Goal: Use online tool/utility: Utilize a website feature to perform a specific function

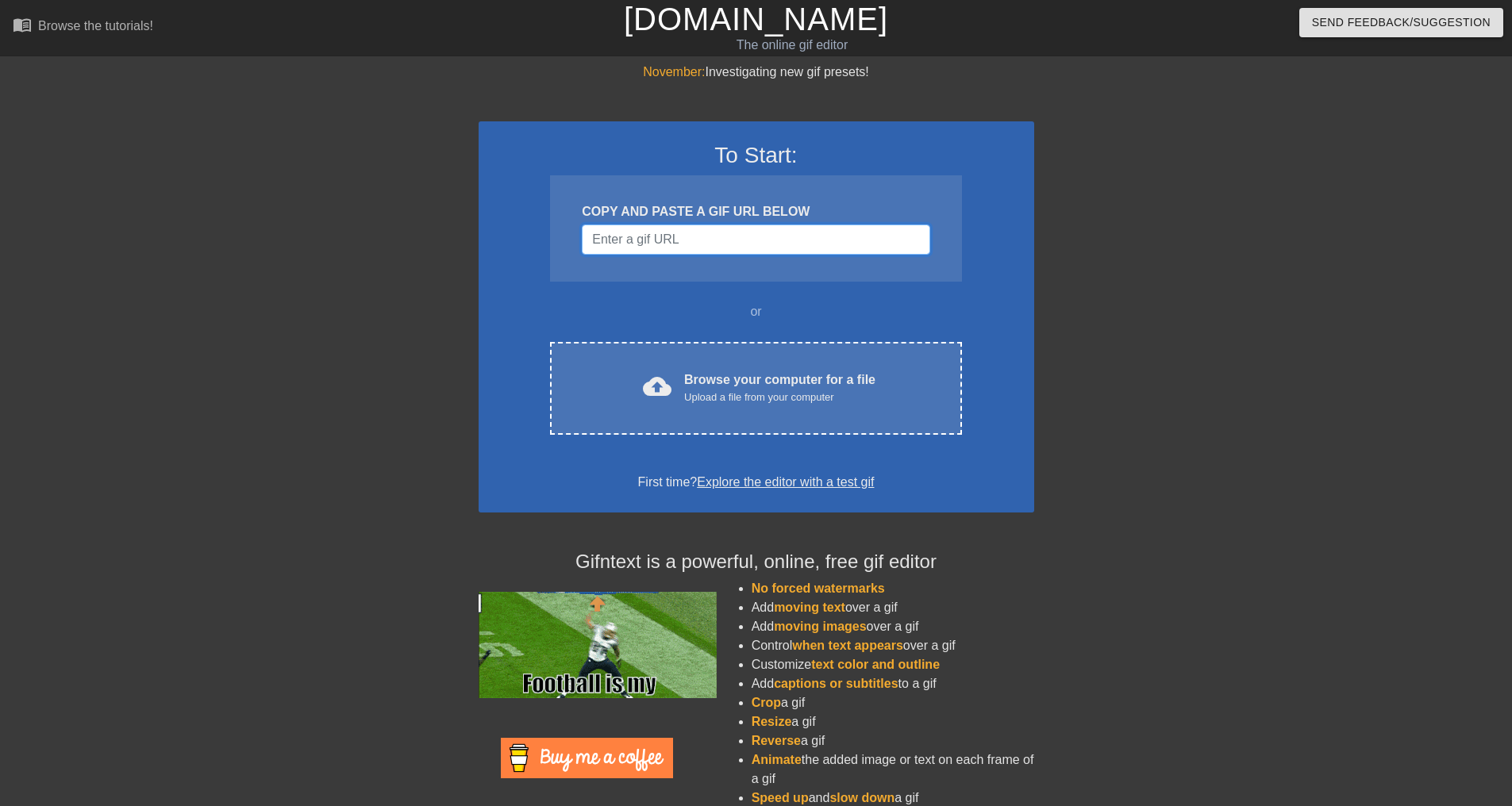
click at [724, 235] on input "Username" at bounding box center [756, 239] width 348 height 30
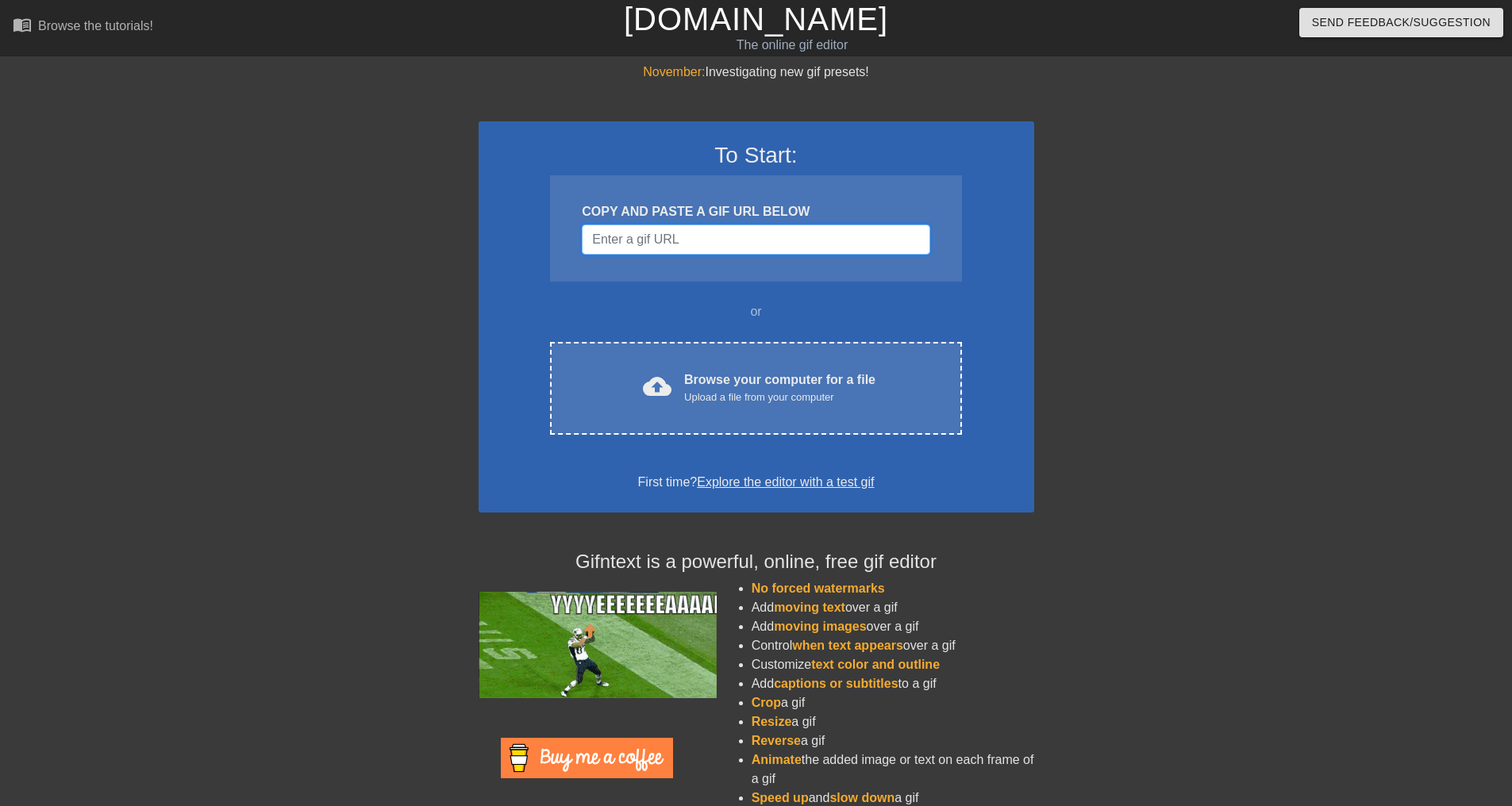
click at [691, 241] on input "Username" at bounding box center [756, 239] width 348 height 30
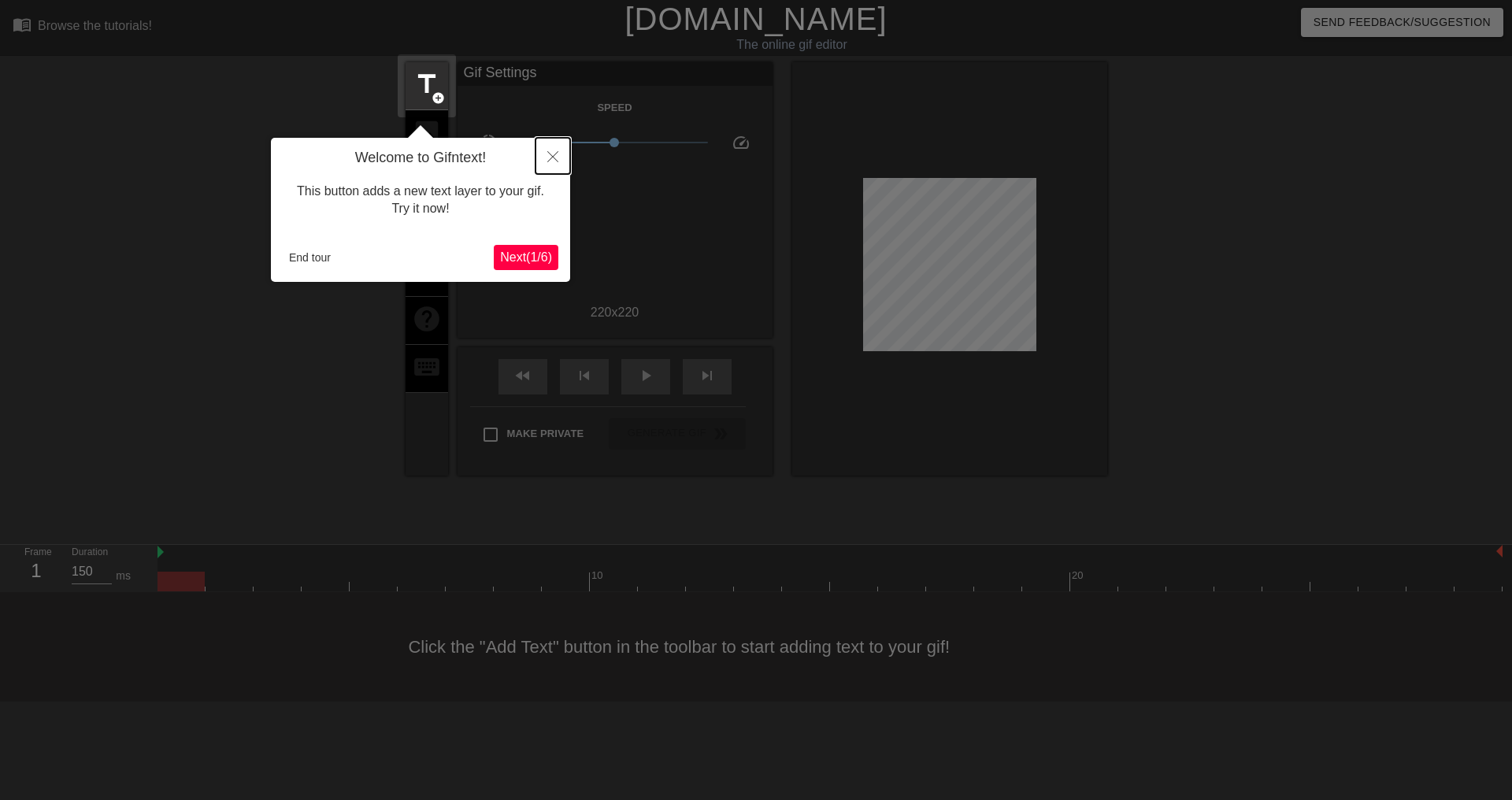
click at [550, 148] on button "Close" at bounding box center [553, 156] width 35 height 36
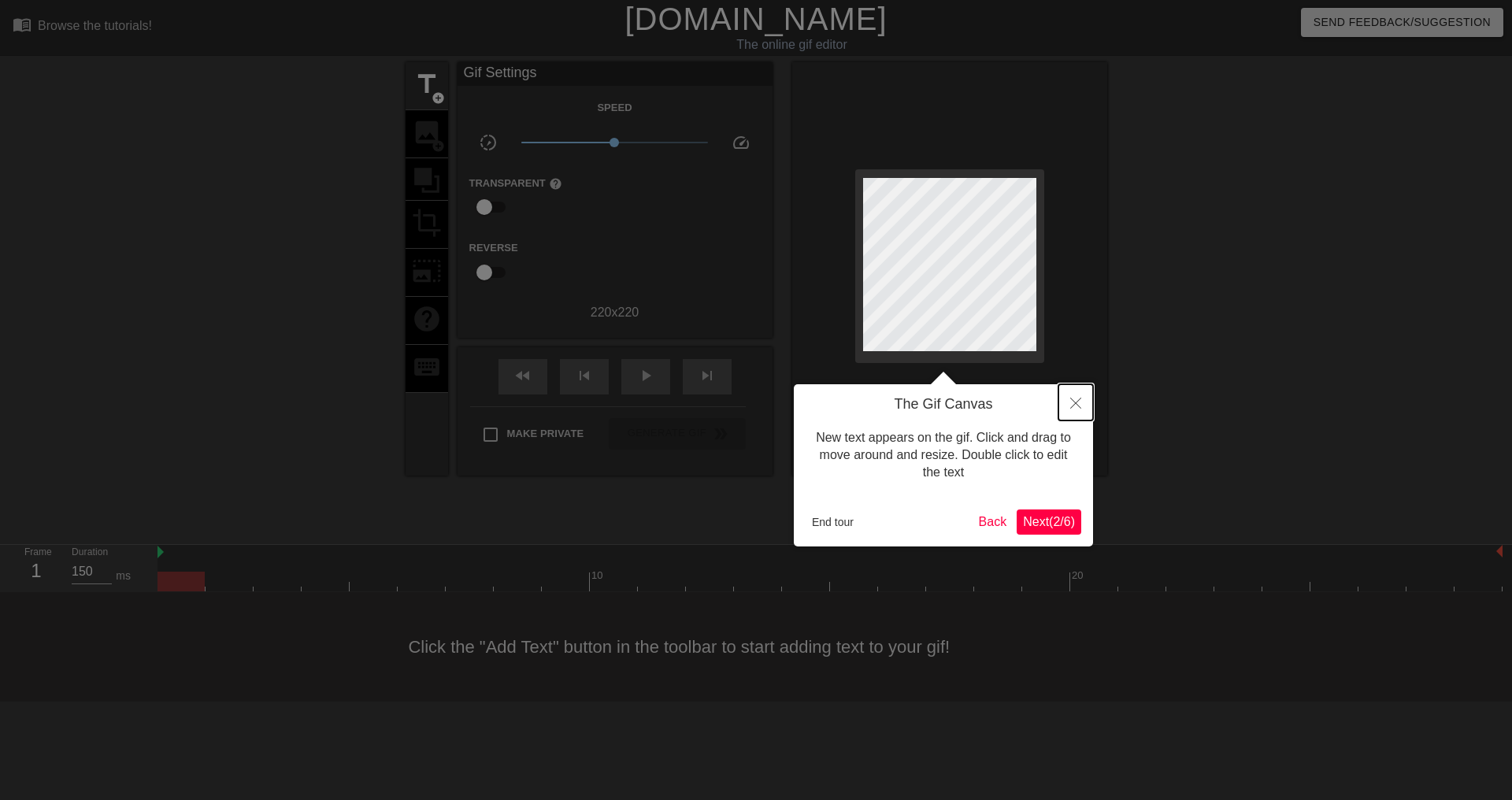
click at [1082, 403] on button "Close" at bounding box center [1076, 403] width 35 height 36
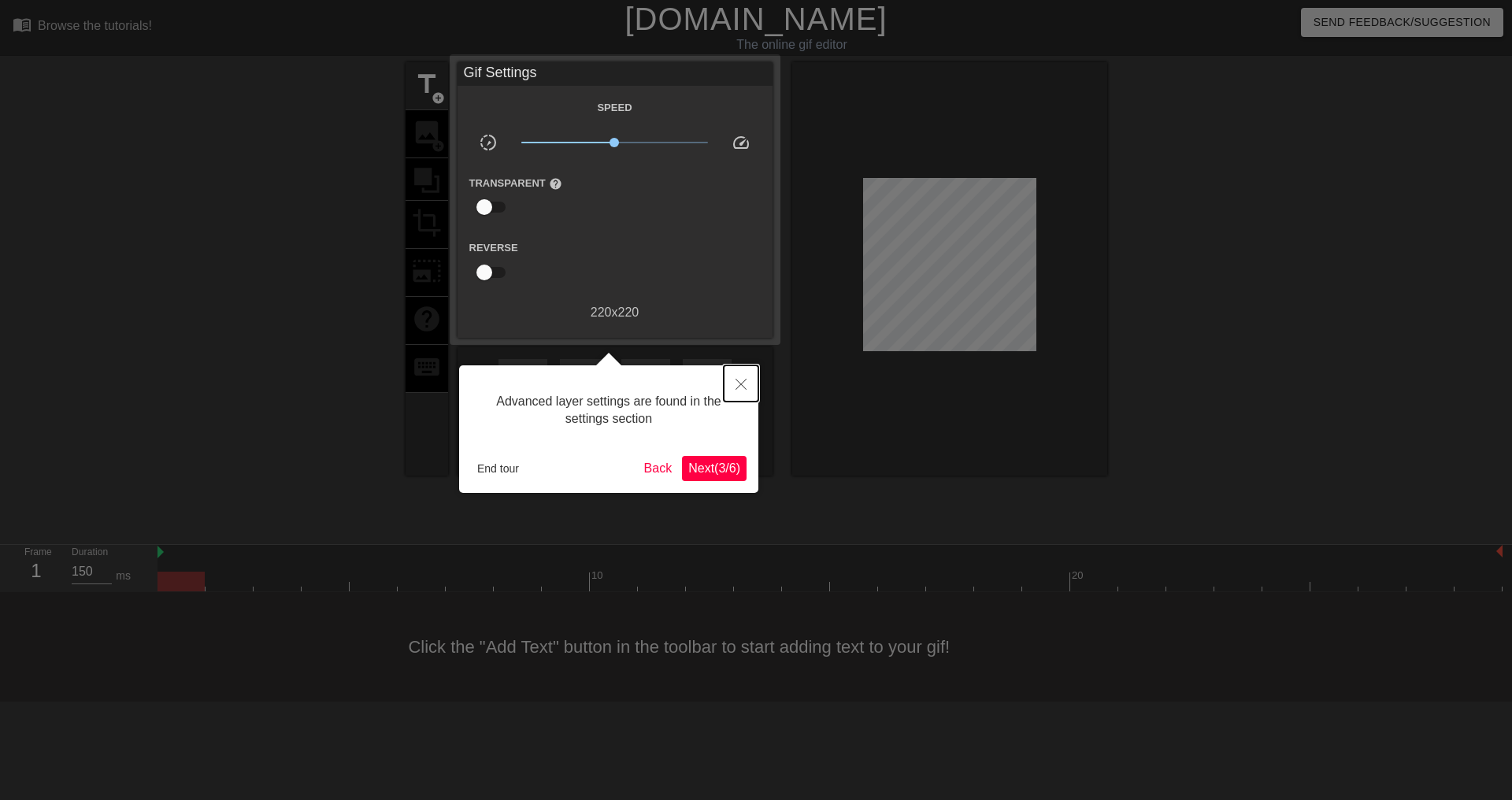
click at [742, 375] on button "Close" at bounding box center [741, 384] width 35 height 36
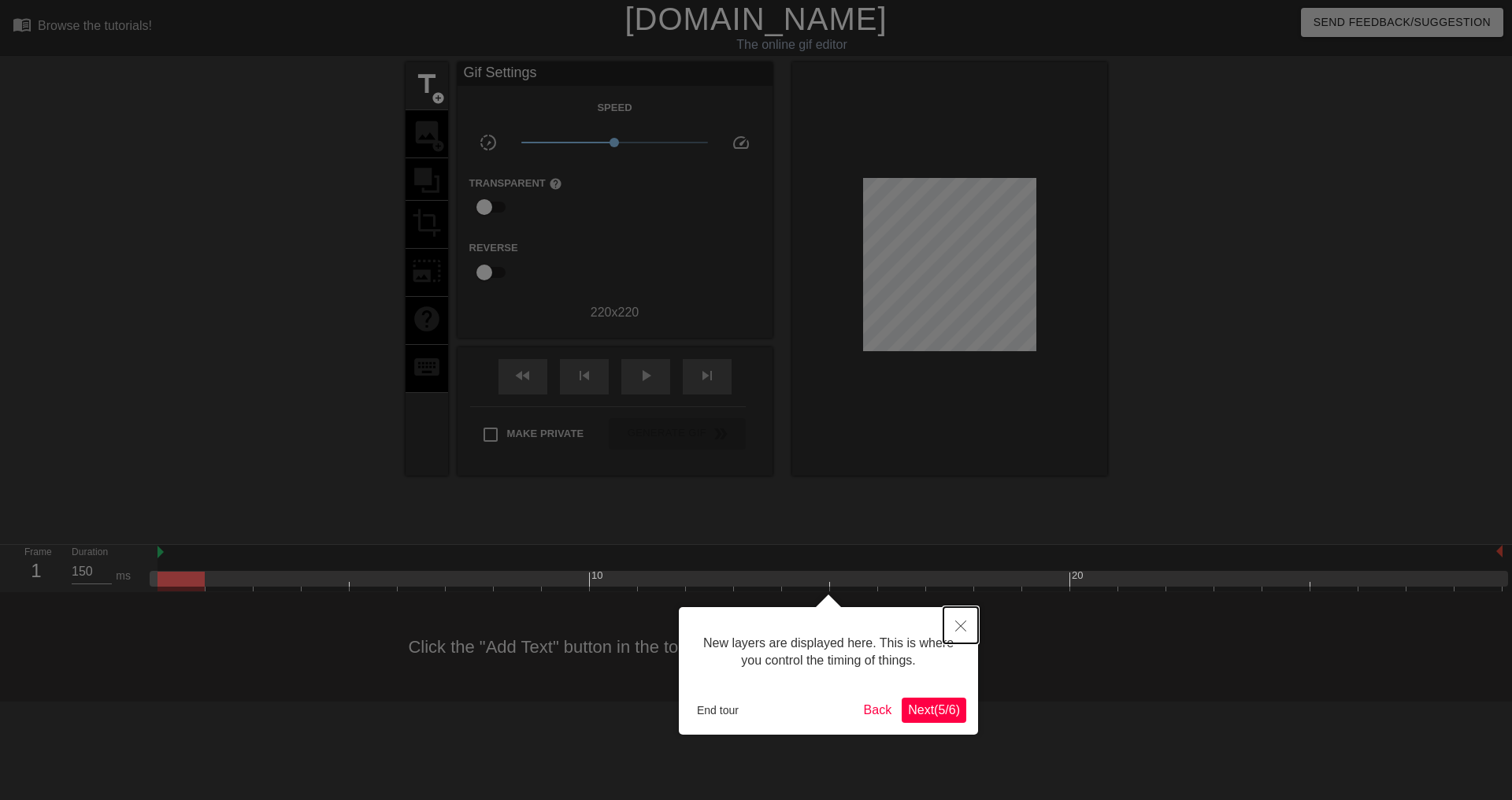
click at [964, 624] on icon "Close" at bounding box center [961, 626] width 11 height 11
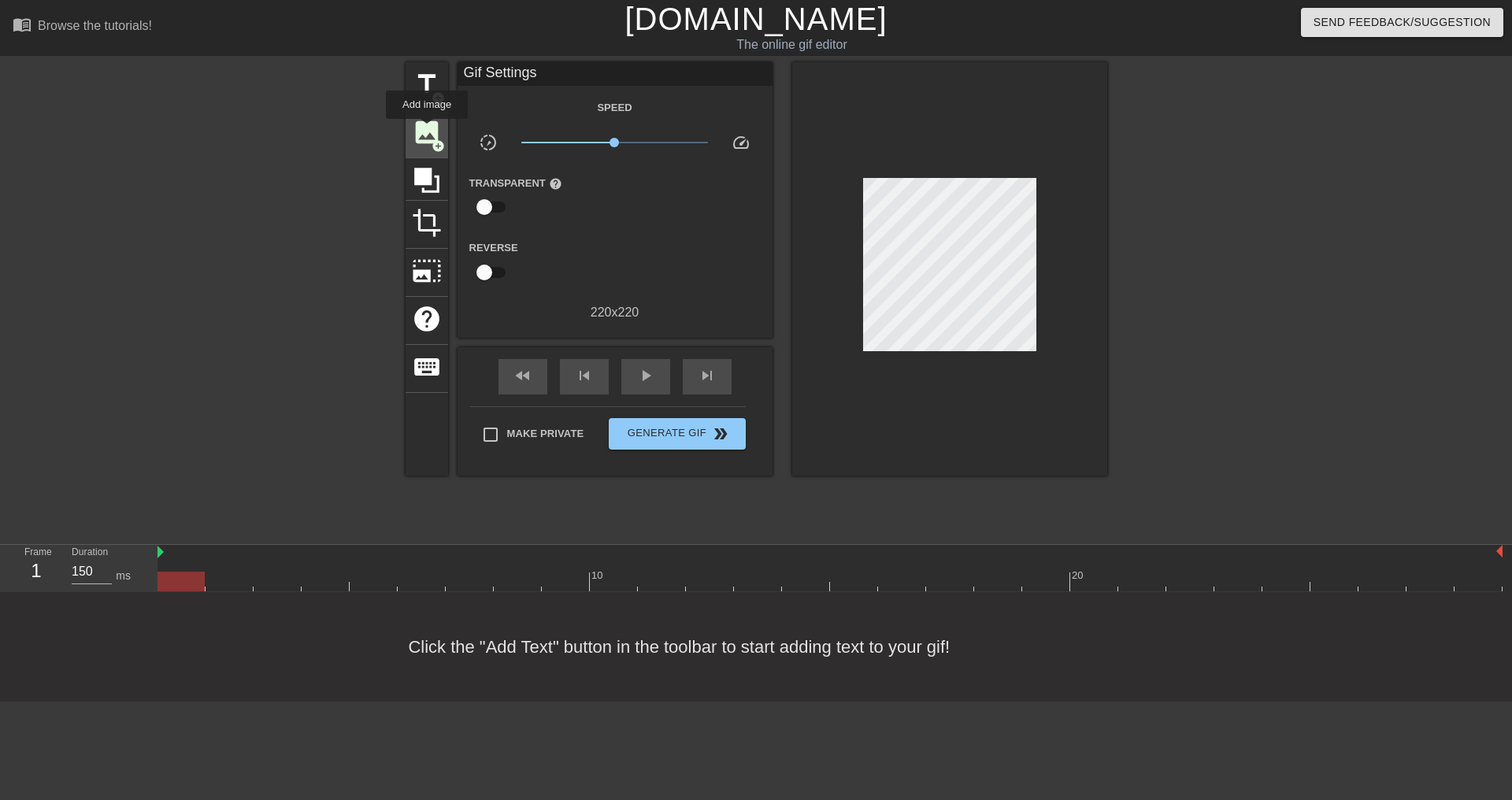
click at [427, 130] on span "image" at bounding box center [426, 132] width 30 height 30
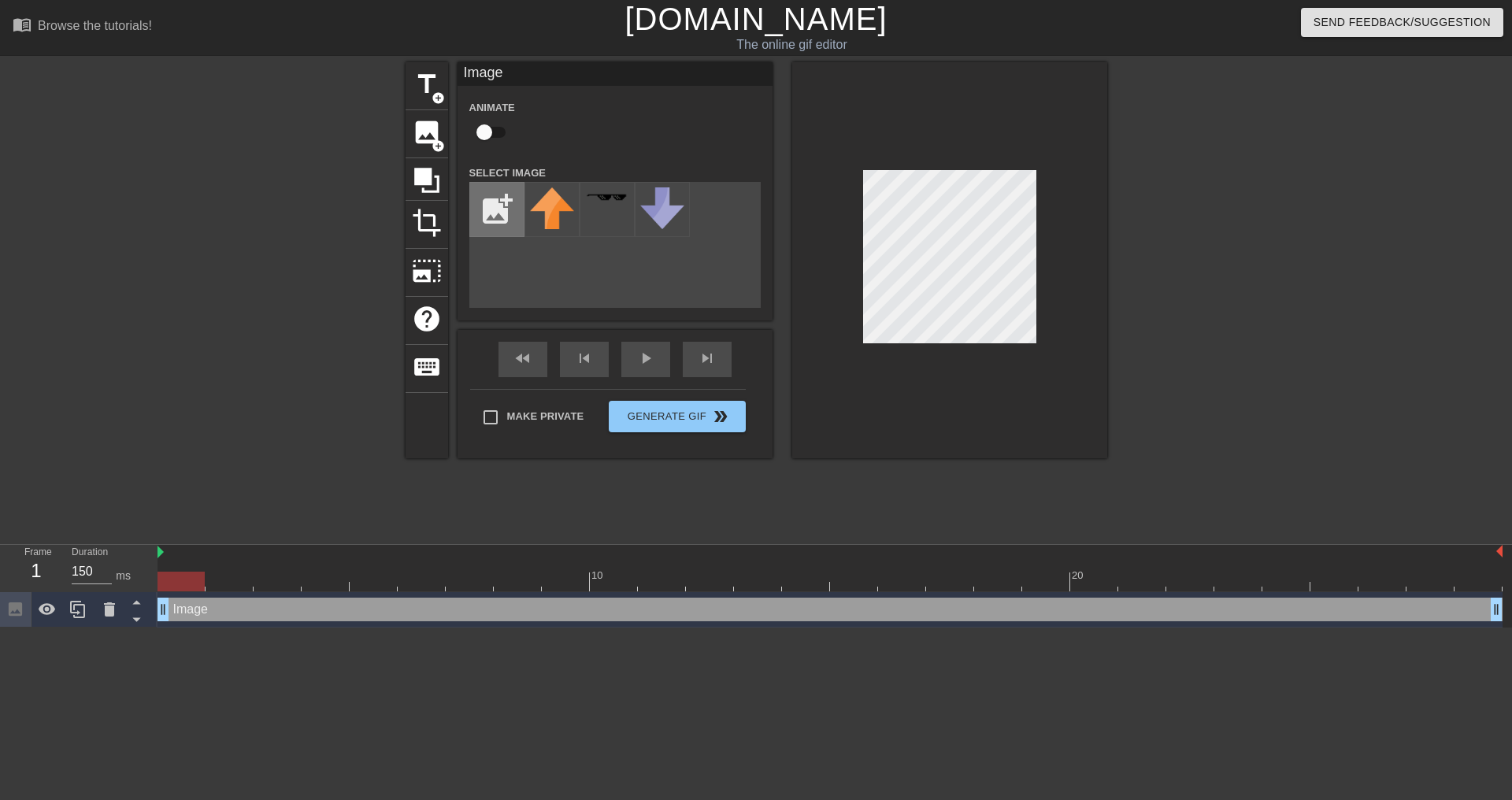
click at [487, 212] on input "file" at bounding box center [497, 209] width 54 height 54
click at [500, 196] on input "file" at bounding box center [497, 209] width 54 height 54
type input "C:\fakepath\Screenshot [DATE] 080425.png"
click at [553, 213] on img at bounding box center [552, 209] width 44 height 41
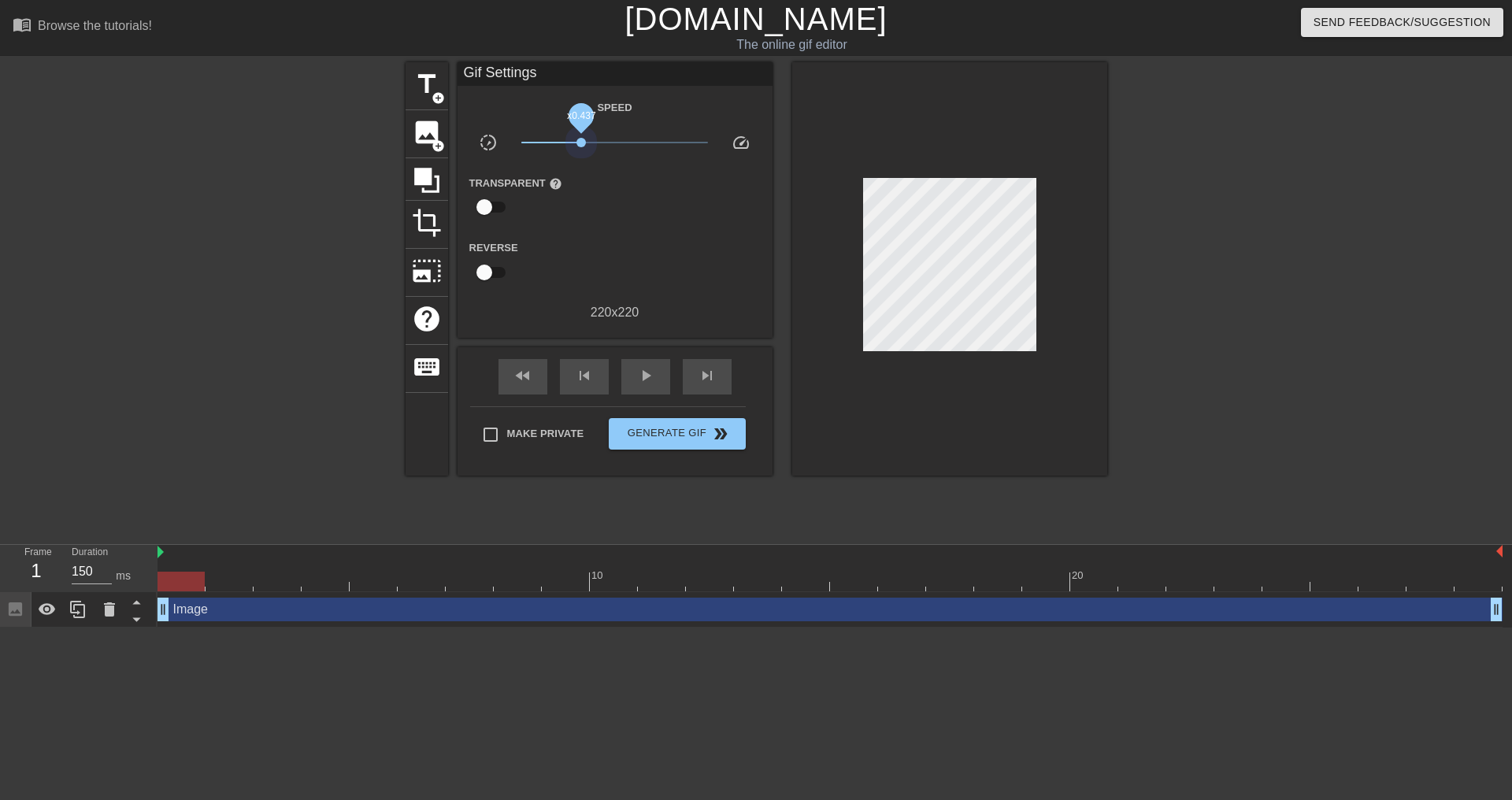
drag, startPoint x: 614, startPoint y: 141, endPoint x: 497, endPoint y: 140, distance: 117.0
click at [498, 140] on div "slow_motion_video x0.437 speed" at bounding box center [615, 145] width 315 height 24
click at [625, 372] on div "play_arrow" at bounding box center [645, 377] width 49 height 35
drag, startPoint x: 523, startPoint y: 143, endPoint x: 612, endPoint y: 135, distance: 89.4
click at [612, 135] on span "x0.933" at bounding box center [615, 142] width 187 height 19
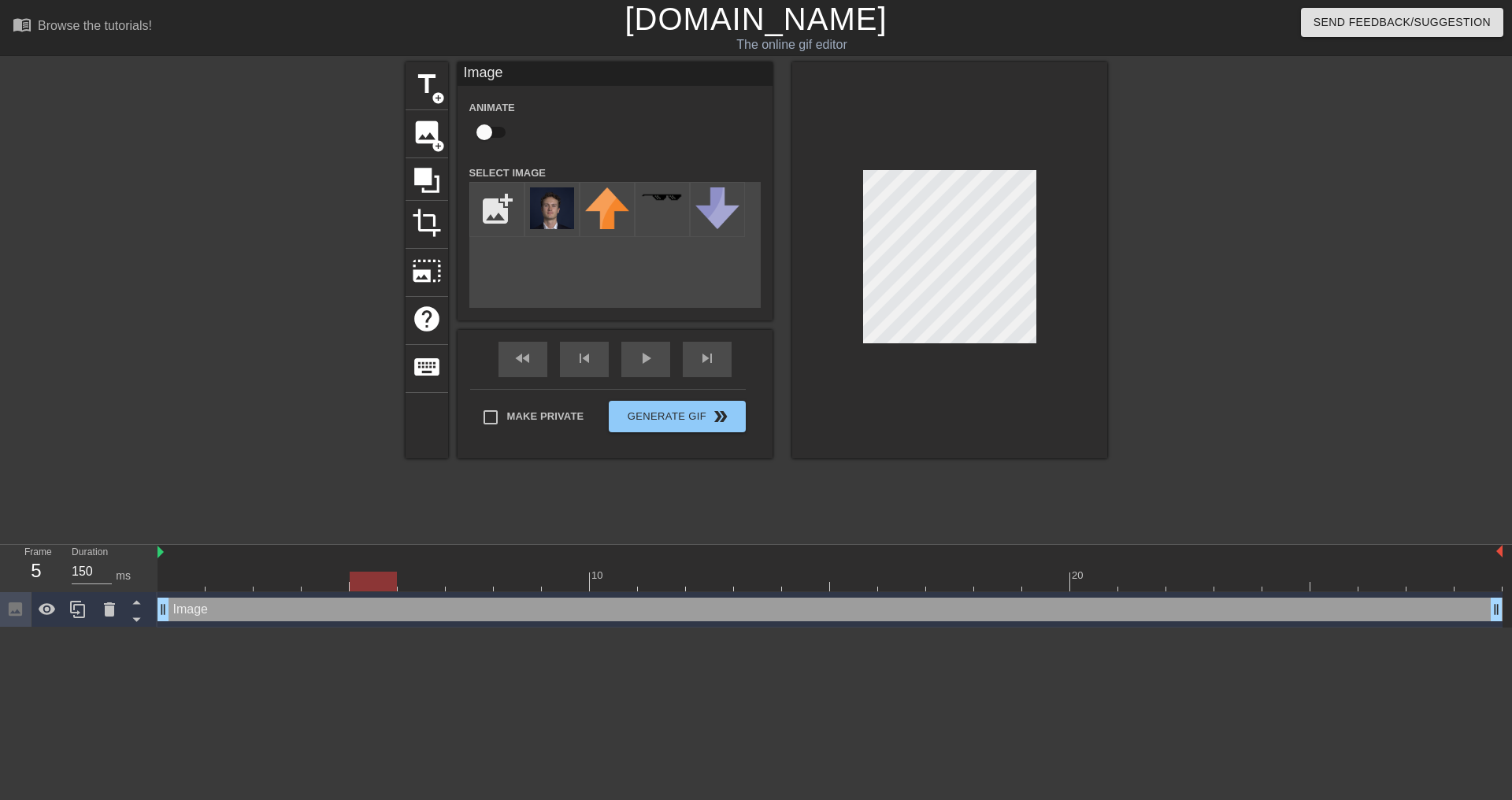
drag, startPoint x: 570, startPoint y: 582, endPoint x: 381, endPoint y: 591, distance: 189.2
click at [382, 591] on div "10 20" at bounding box center [830, 568] width 1346 height 48
drag, startPoint x: 371, startPoint y: 578, endPoint x: 278, endPoint y: 582, distance: 93.1
click at [274, 582] on div at bounding box center [277, 582] width 48 height 20
click at [883, 423] on div at bounding box center [949, 260] width 315 height 396
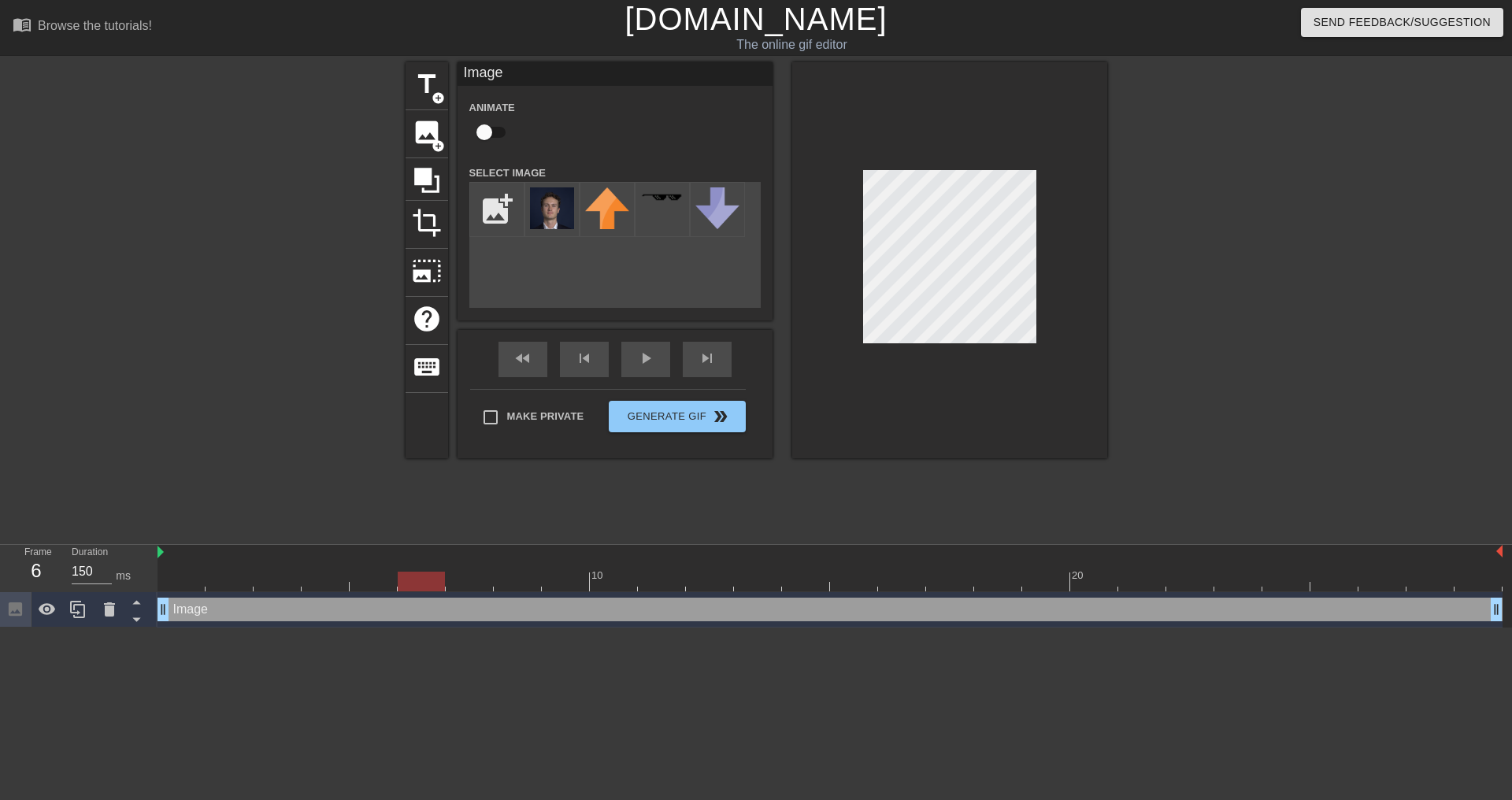
drag, startPoint x: 279, startPoint y: 582, endPoint x: 409, endPoint y: 579, distance: 130.0
click at [409, 579] on div at bounding box center [421, 582] width 48 height 20
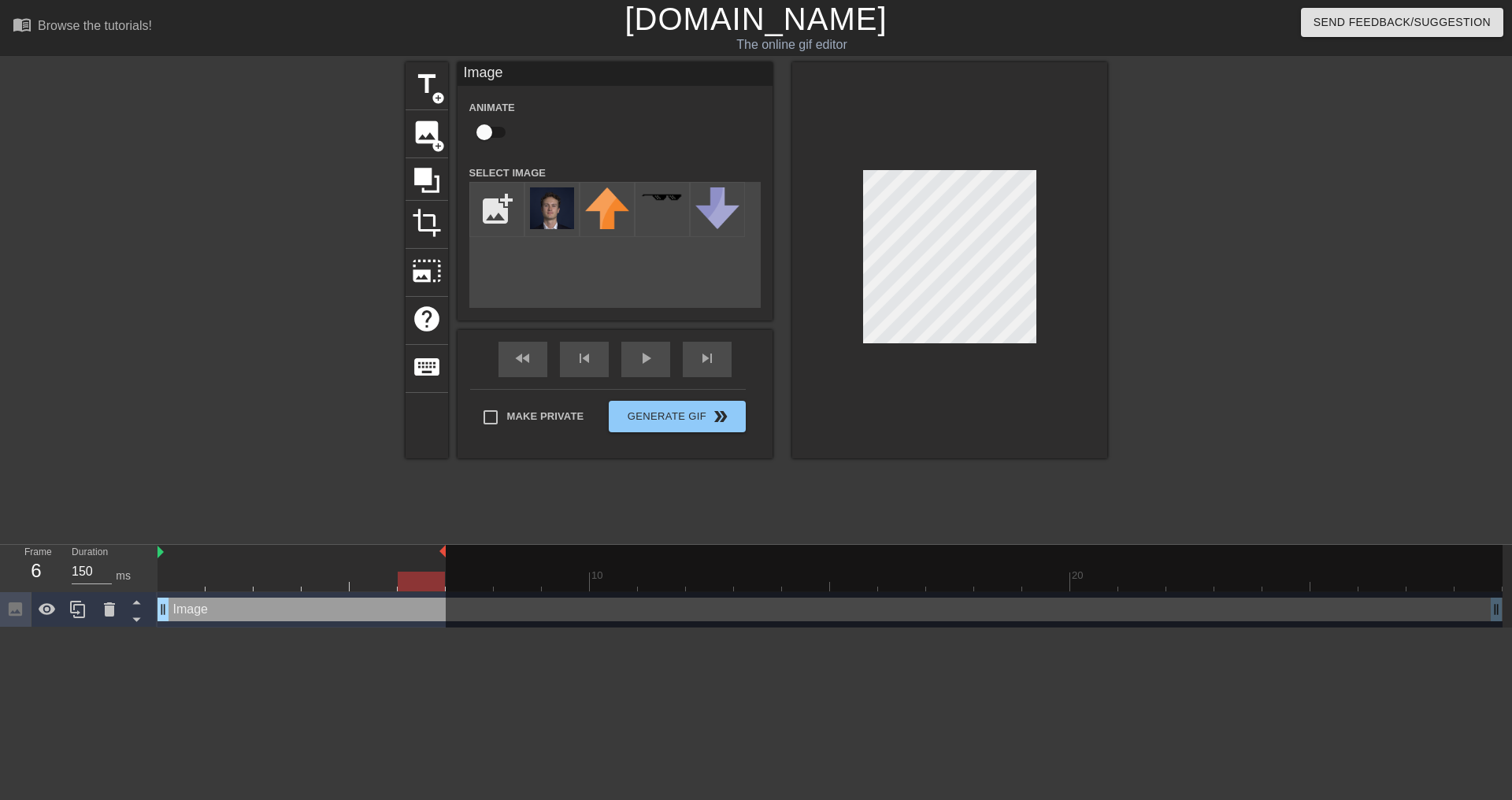
drag, startPoint x: 1503, startPoint y: 551, endPoint x: 456, endPoint y: 572, distance: 1047.2
click at [456, 572] on div "10 20" at bounding box center [830, 568] width 1346 height 47
drag, startPoint x: 443, startPoint y: 551, endPoint x: 380, endPoint y: 557, distance: 63.3
drag, startPoint x: 271, startPoint y: 581, endPoint x: 167, endPoint y: 581, distance: 104.0
click at [167, 581] on div at bounding box center [181, 582] width 48 height 20
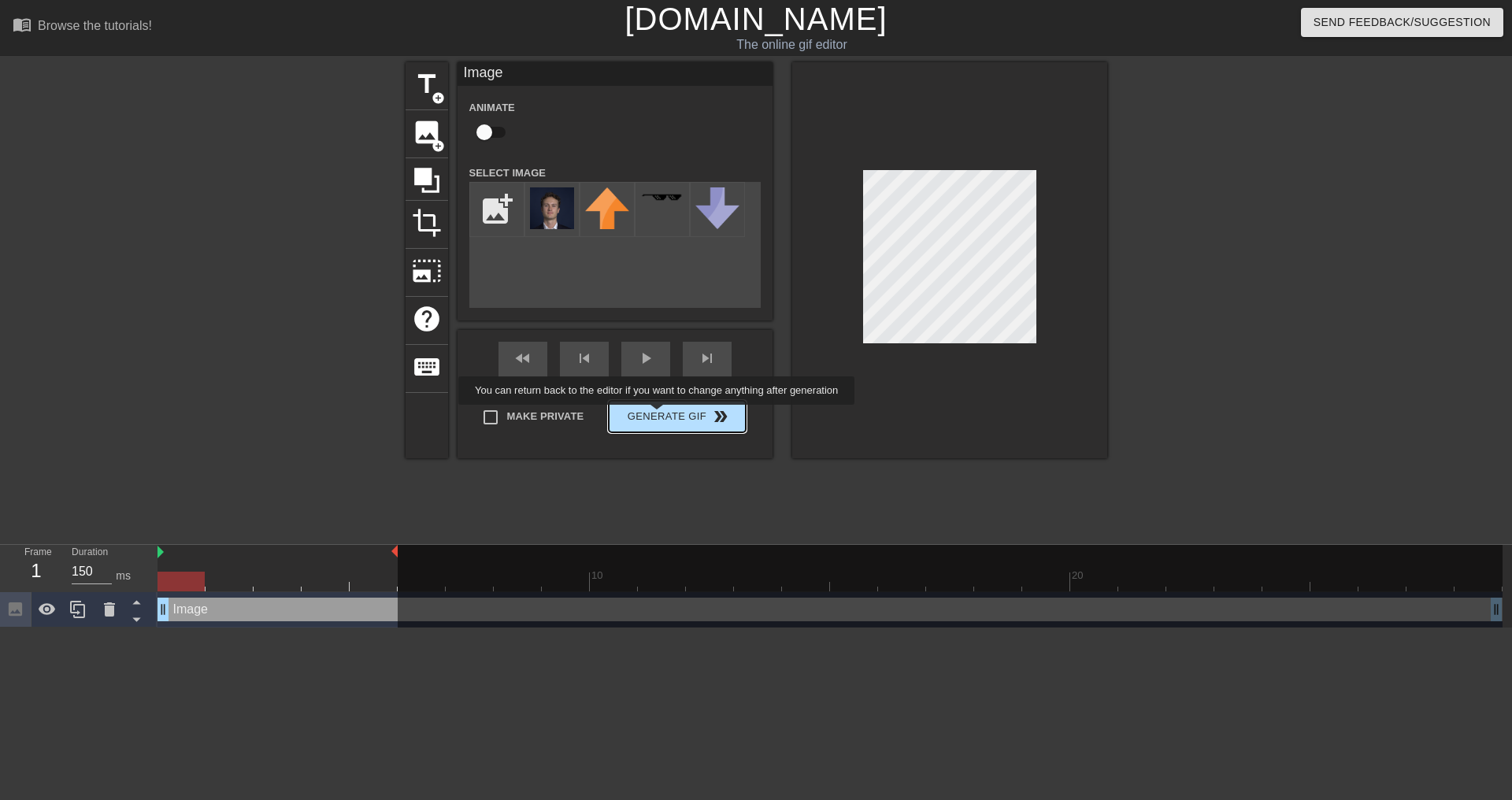
click at [659, 416] on button "Generate Gif double_arrow" at bounding box center [677, 416] width 137 height 31
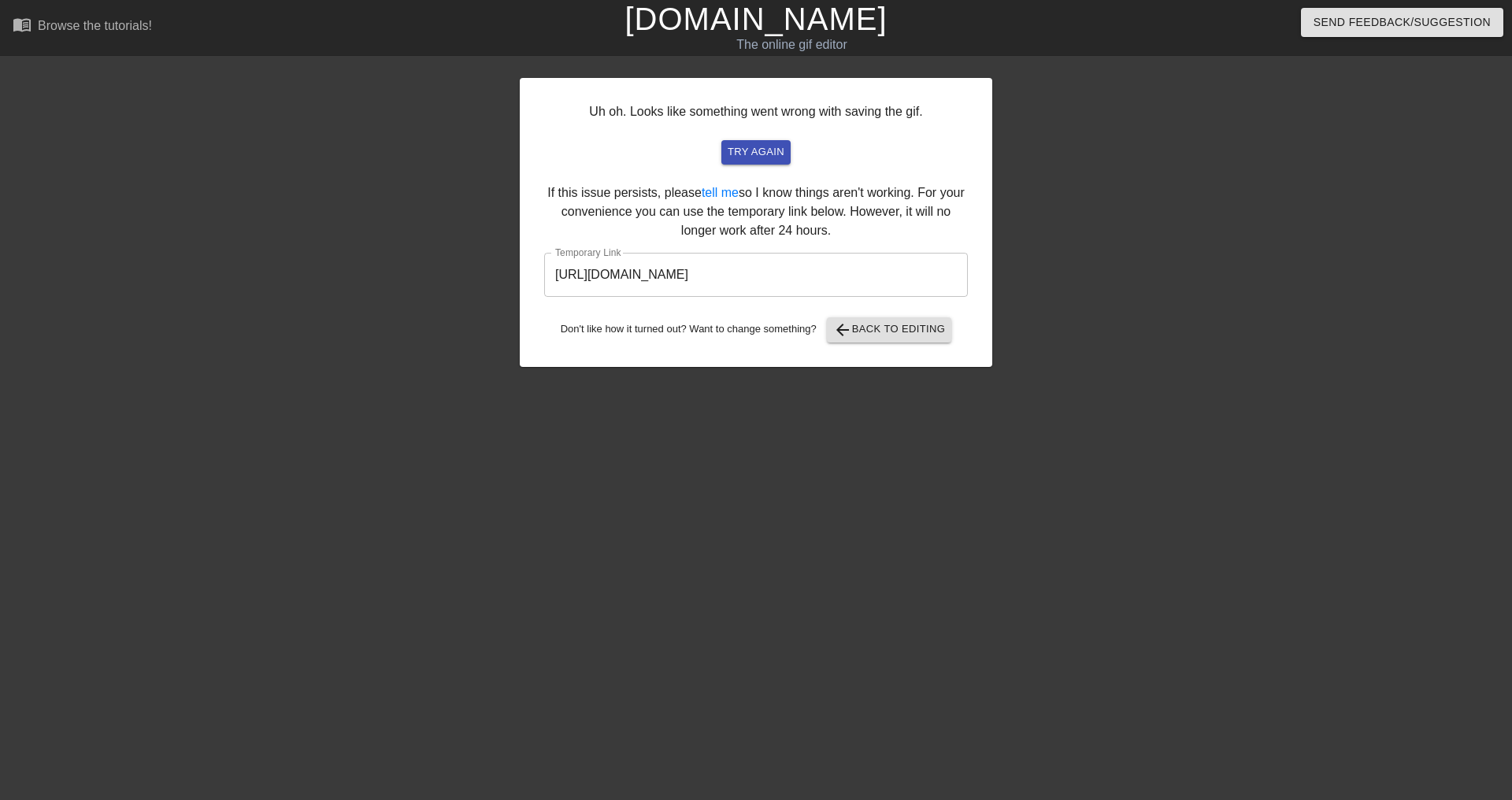
click at [749, 166] on div "Uh oh. Looks like something went wrong with saving the gif. try again If this i…" at bounding box center [756, 223] width 473 height 289
click at [752, 149] on span "try again" at bounding box center [756, 152] width 57 height 18
click at [871, 283] on input "[URL][DOMAIN_NAME]" at bounding box center [755, 274] width 423 height 44
click at [869, 282] on input "[URL][DOMAIN_NAME]" at bounding box center [755, 274] width 423 height 44
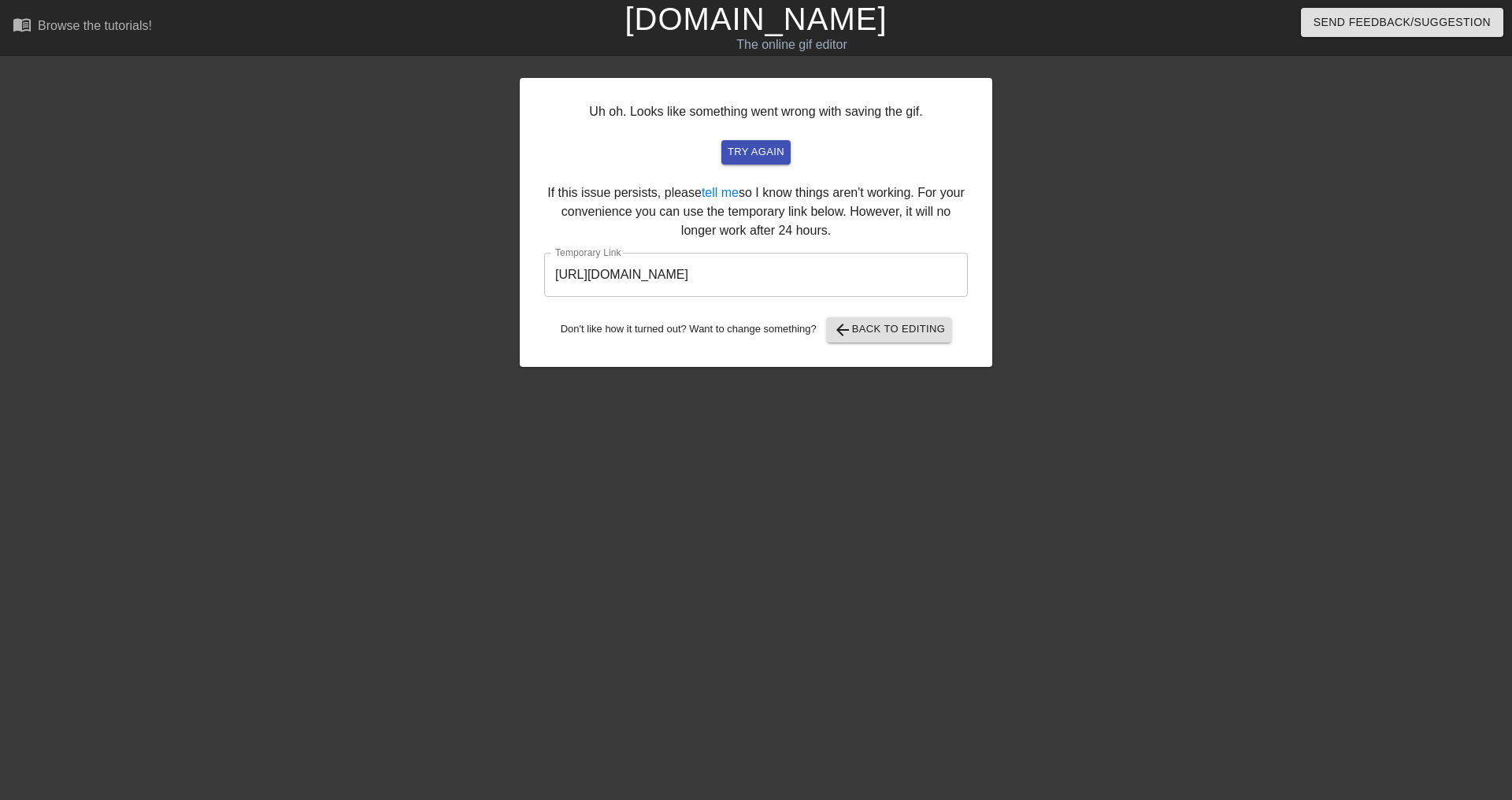
click at [879, 343] on div "Uh oh. Looks like something went wrong with saving the gif. try again If this i…" at bounding box center [756, 223] width 473 height 289
click at [879, 333] on span "arrow_back Back to Editing" at bounding box center [889, 330] width 112 height 19
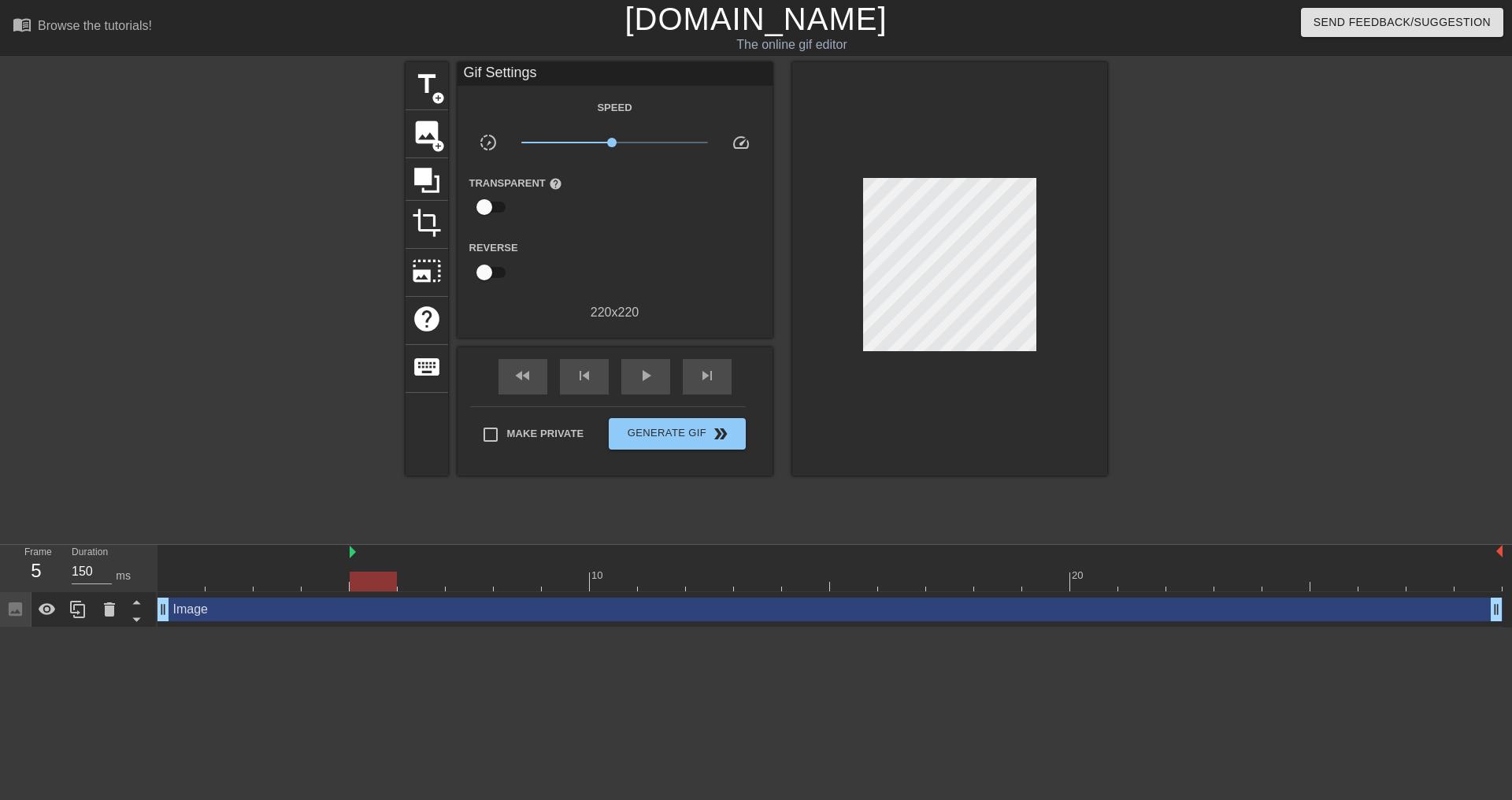
drag, startPoint x: 159, startPoint y: 551, endPoint x: 350, endPoint y: 558, distance: 191.1
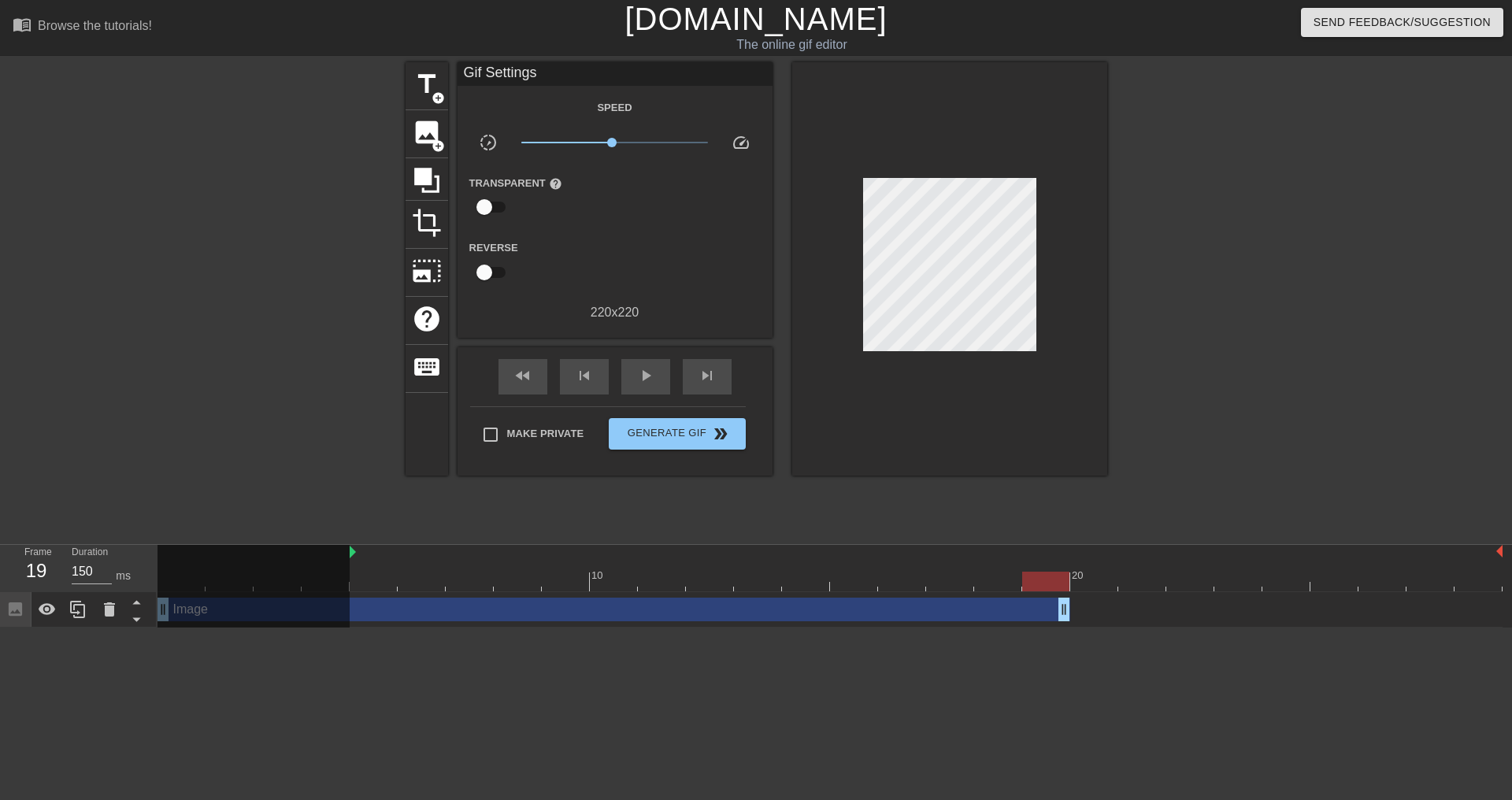
drag, startPoint x: 1493, startPoint y: 610, endPoint x: 1079, endPoint y: 607, distance: 414.0
click at [1079, 607] on div "Image drag_handle drag_handle" at bounding box center [830, 609] width 1346 height 23
drag, startPoint x: 1065, startPoint y: 603, endPoint x: 1082, endPoint y: 600, distance: 17.3
click at [1082, 600] on div "Image drag_handle drag_handle" at bounding box center [830, 609] width 1346 height 23
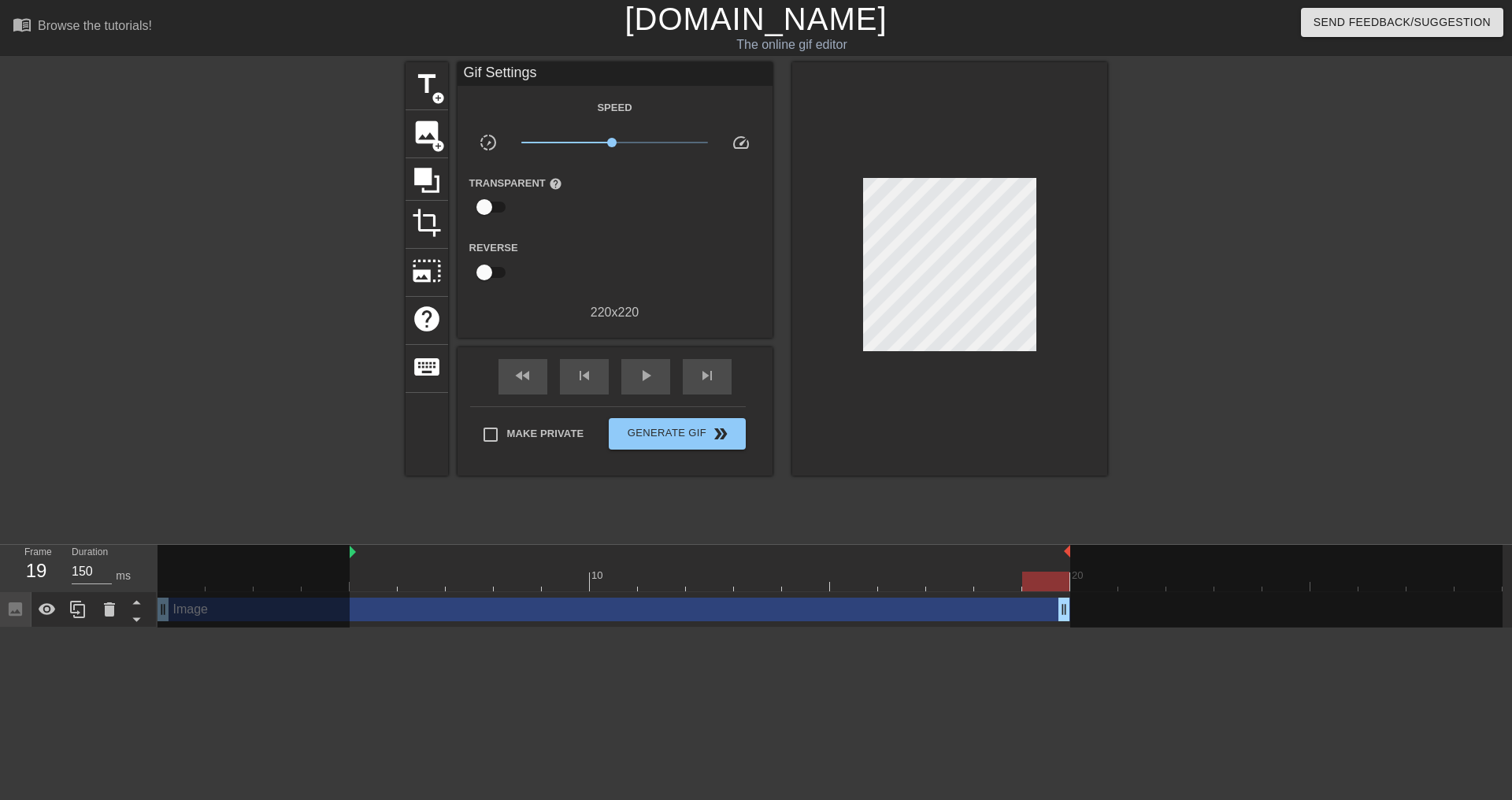
drag, startPoint x: 1500, startPoint y: 550, endPoint x: 1079, endPoint y: 569, distance: 421.4
click at [1079, 569] on div "10 20" at bounding box center [830, 568] width 1346 height 47
click at [430, 253] on div "photo_size_select_large" at bounding box center [426, 272] width 42 height 48
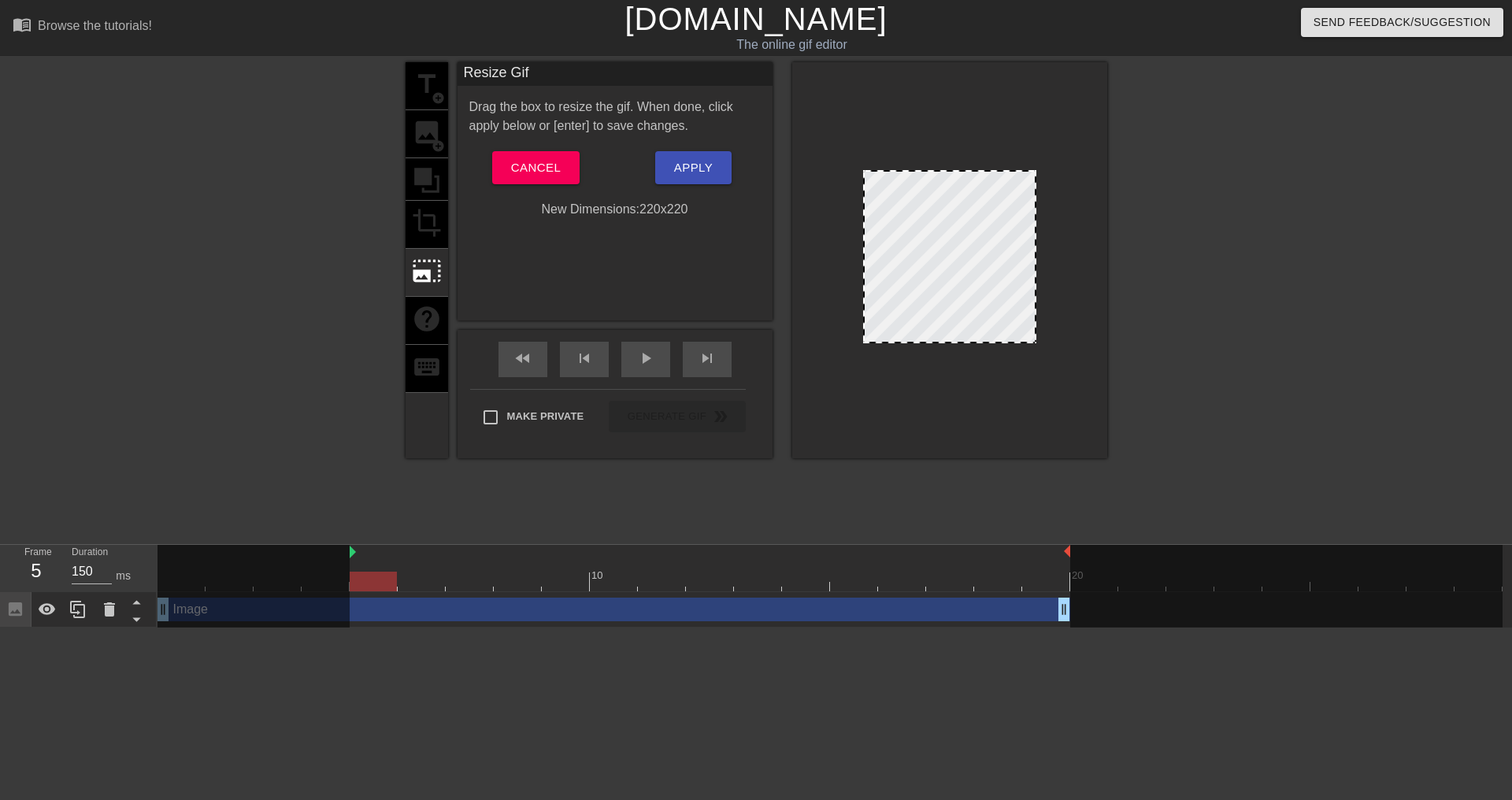
click at [427, 227] on div "title add_circle image add_circle crop photo_size_select_large help keyboard" at bounding box center [426, 260] width 42 height 396
click at [547, 174] on span "Cancel" at bounding box center [536, 167] width 49 height 21
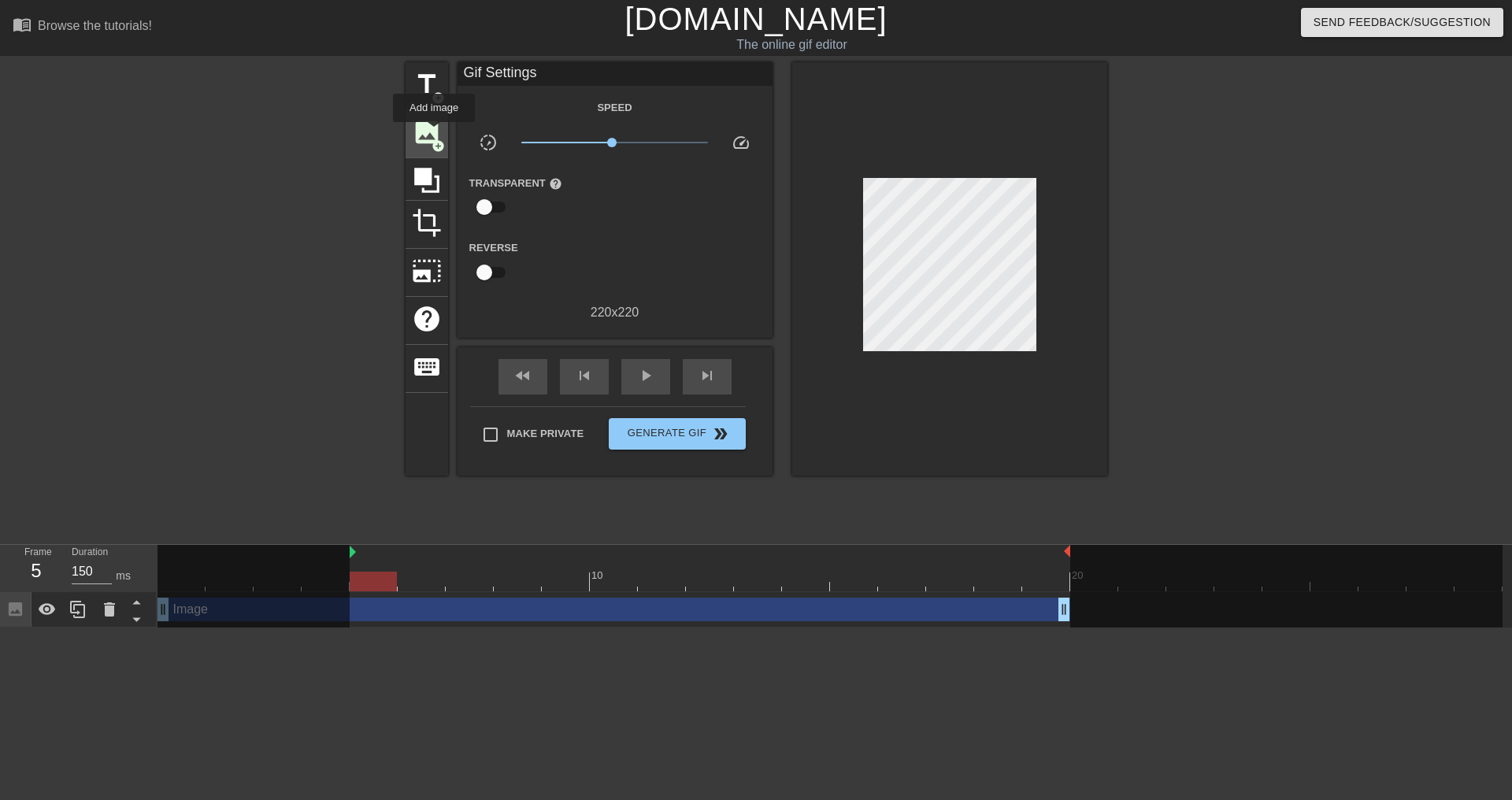
click at [434, 133] on span "image" at bounding box center [426, 132] width 30 height 30
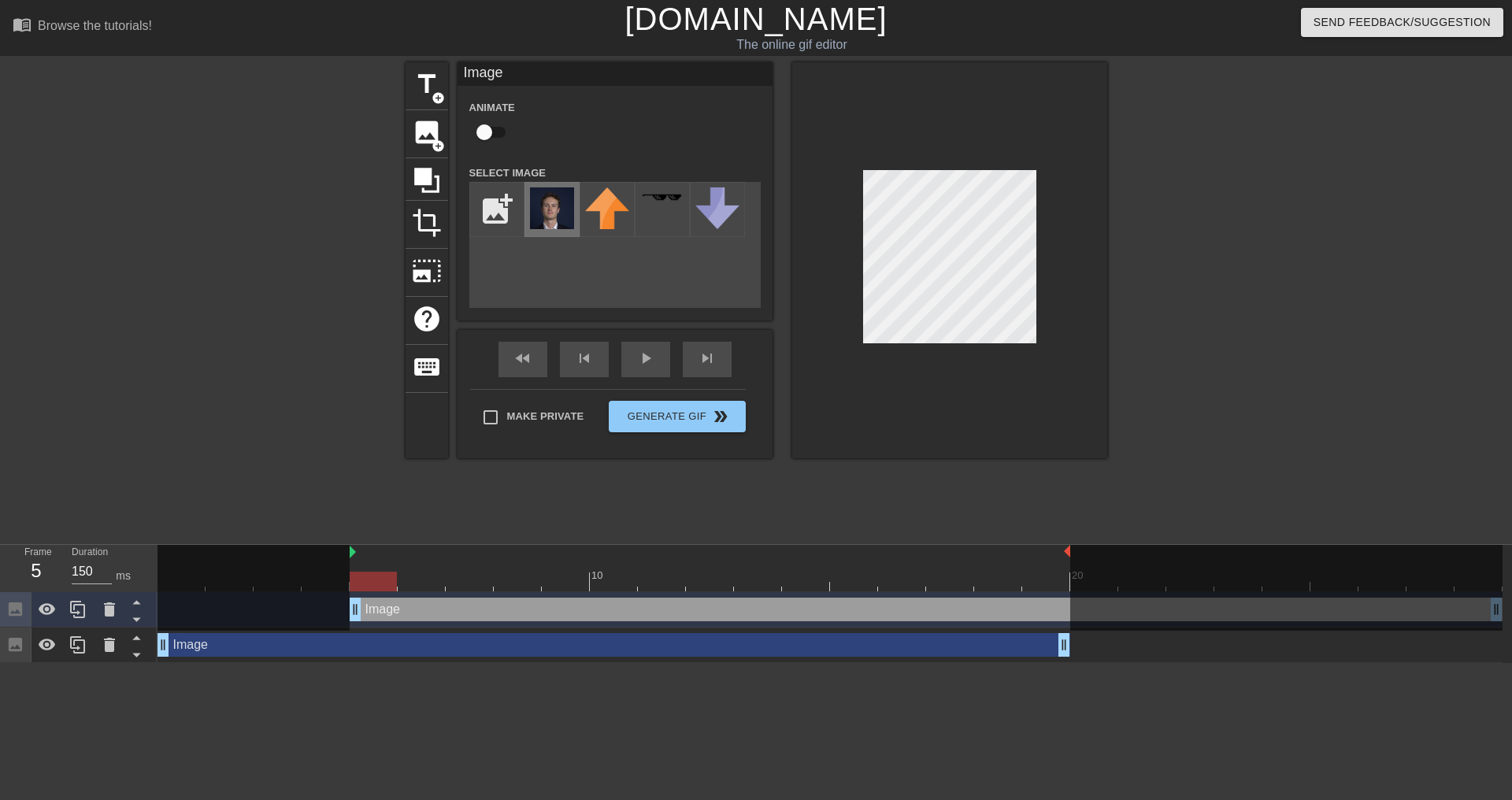
click at [569, 208] on img at bounding box center [552, 209] width 44 height 41
click at [834, 382] on div at bounding box center [949, 260] width 315 height 396
click at [489, 200] on input "file" at bounding box center [497, 209] width 54 height 54
type input "C:\fakepath\Screenshot [DATE] 112855.png"
click at [543, 210] on img at bounding box center [552, 206] width 44 height 36
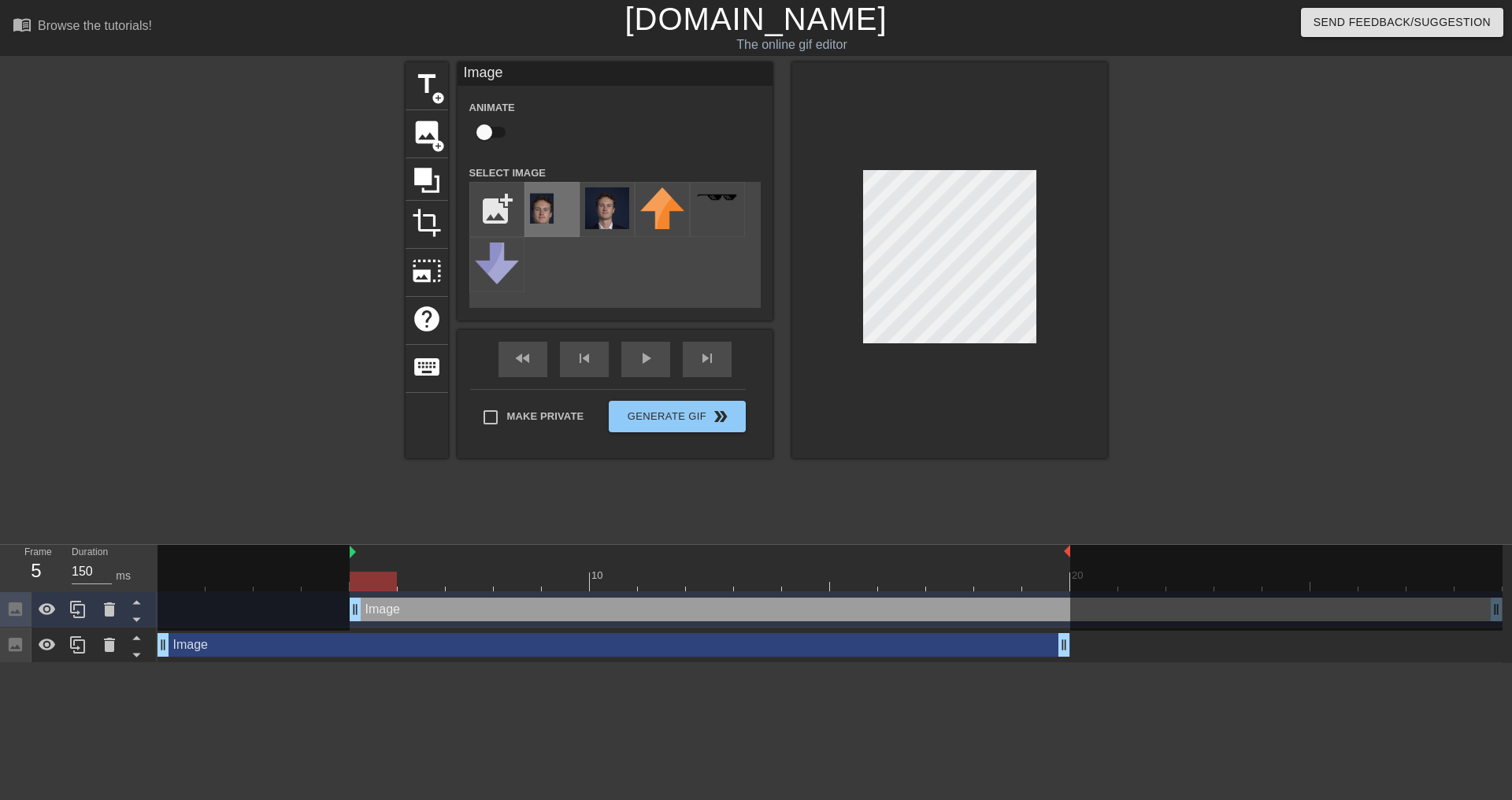
click at [545, 201] on img at bounding box center [552, 206] width 44 height 36
click at [617, 285] on div "add_photo_alternate" at bounding box center [615, 244] width 291 height 126
click at [543, 219] on img at bounding box center [552, 206] width 44 height 36
click at [618, 215] on img at bounding box center [607, 209] width 44 height 41
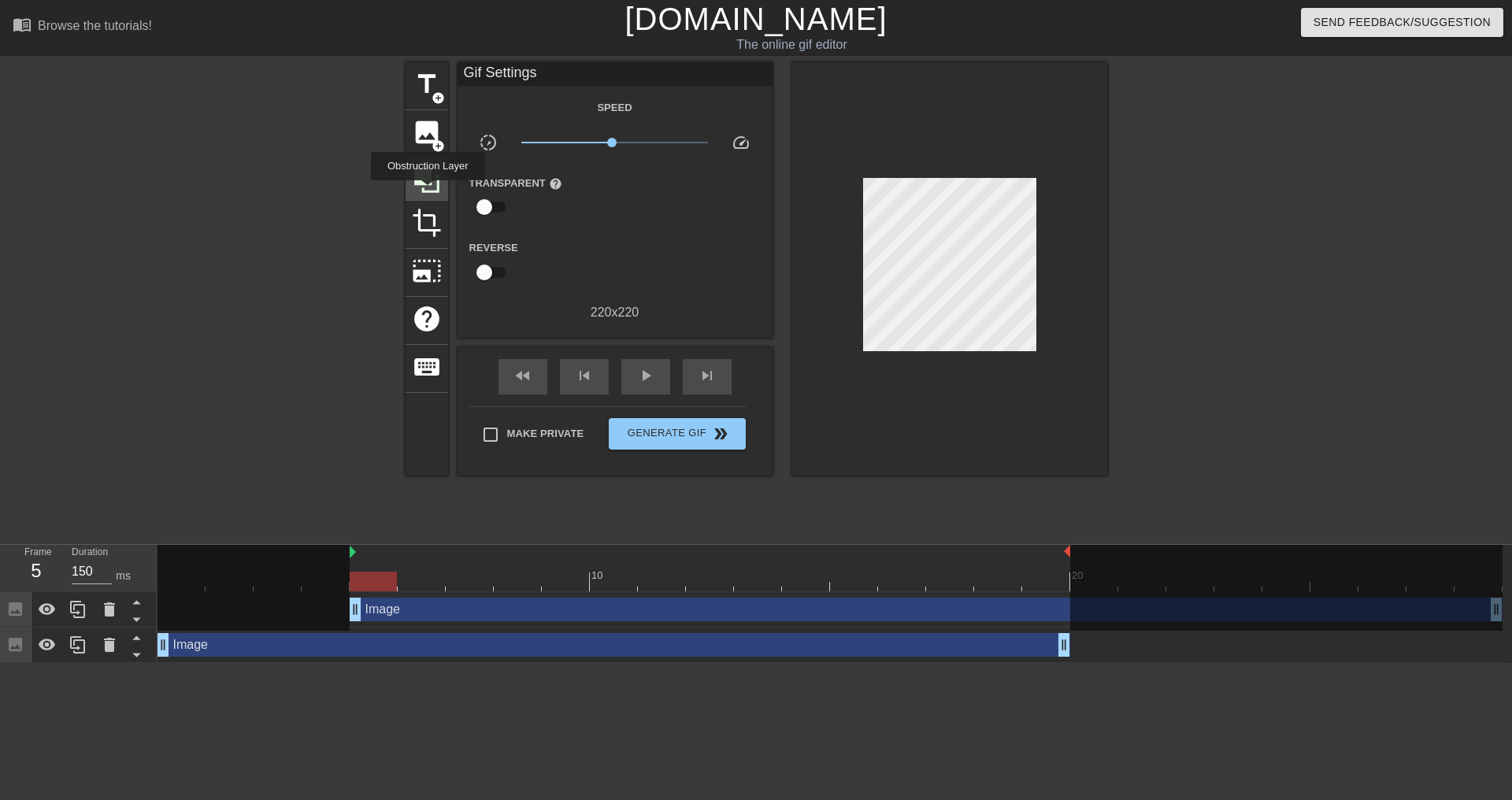
click at [428, 191] on icon at bounding box center [426, 180] width 30 height 30
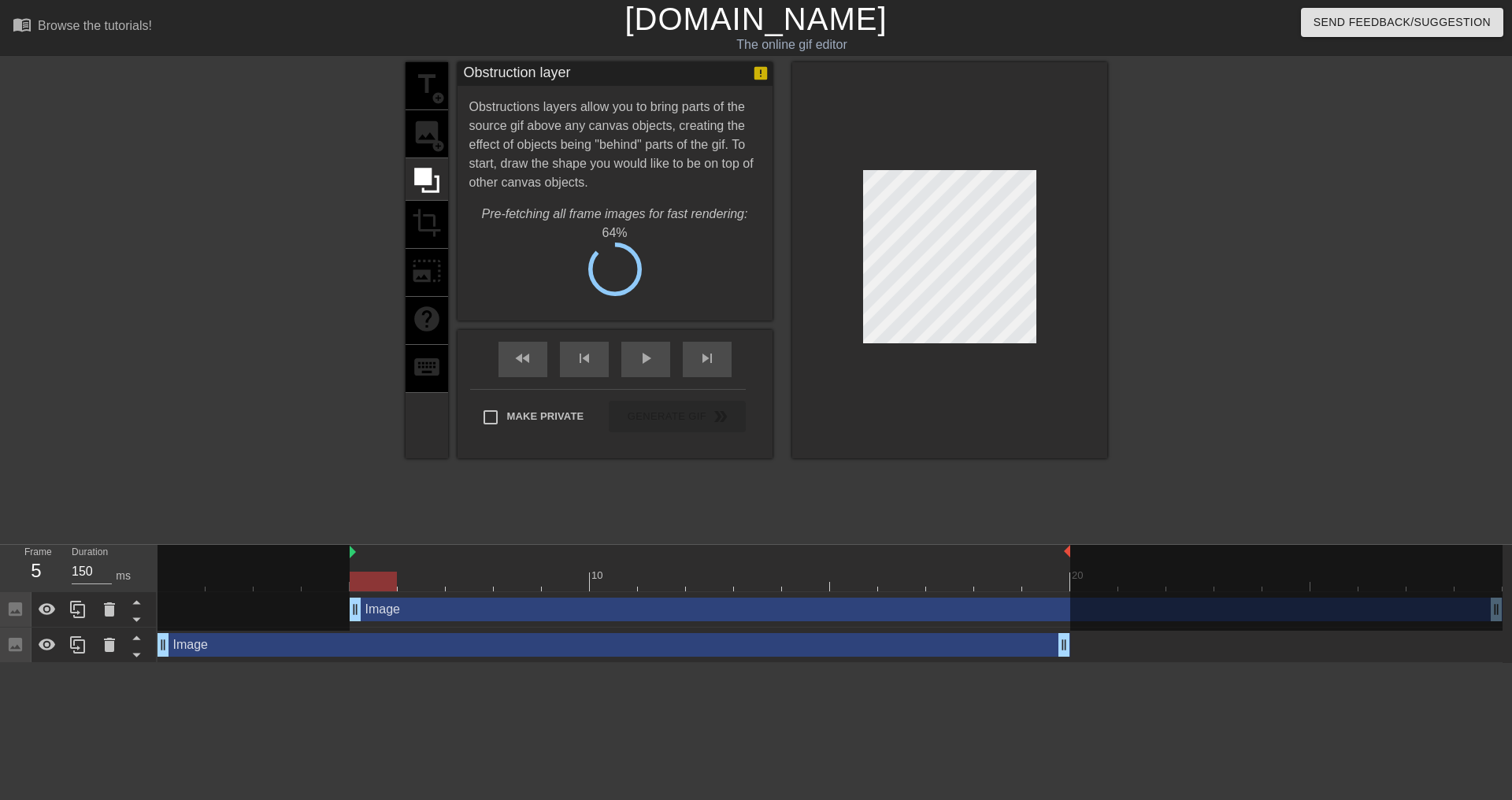
click at [419, 249] on div "title add_circle image add_circle crop photo_size_select_large help keyboard" at bounding box center [426, 260] width 42 height 396
click at [558, 275] on span "Cancel" at bounding box center [536, 274] width 49 height 21
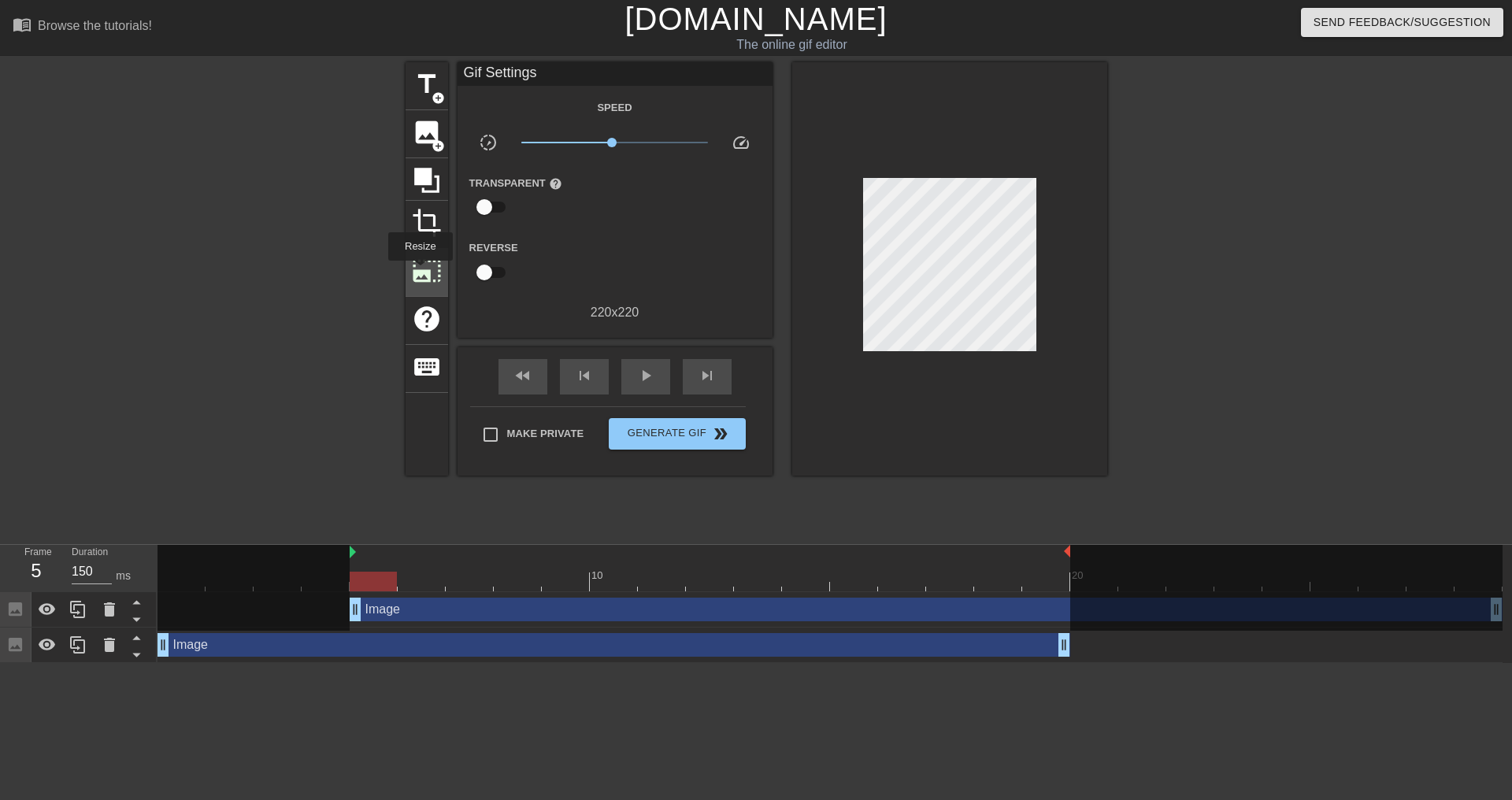
click at [419, 271] on span "photo_size_select_large" at bounding box center [426, 271] width 30 height 30
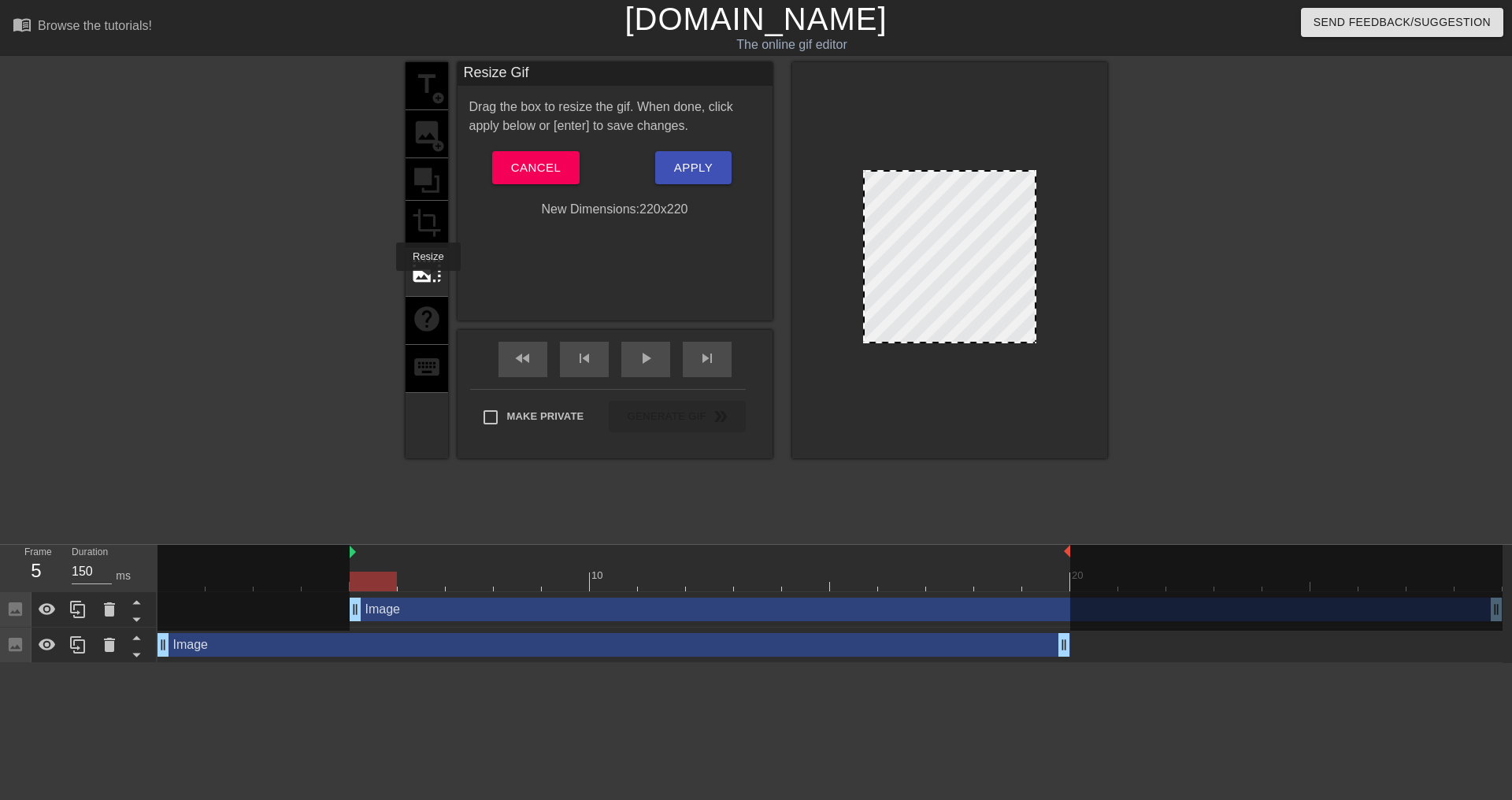
click at [429, 225] on div "title add_circle image add_circle crop photo_size_select_large help keyboard" at bounding box center [426, 260] width 42 height 396
click at [547, 162] on span "Cancel" at bounding box center [536, 167] width 49 height 21
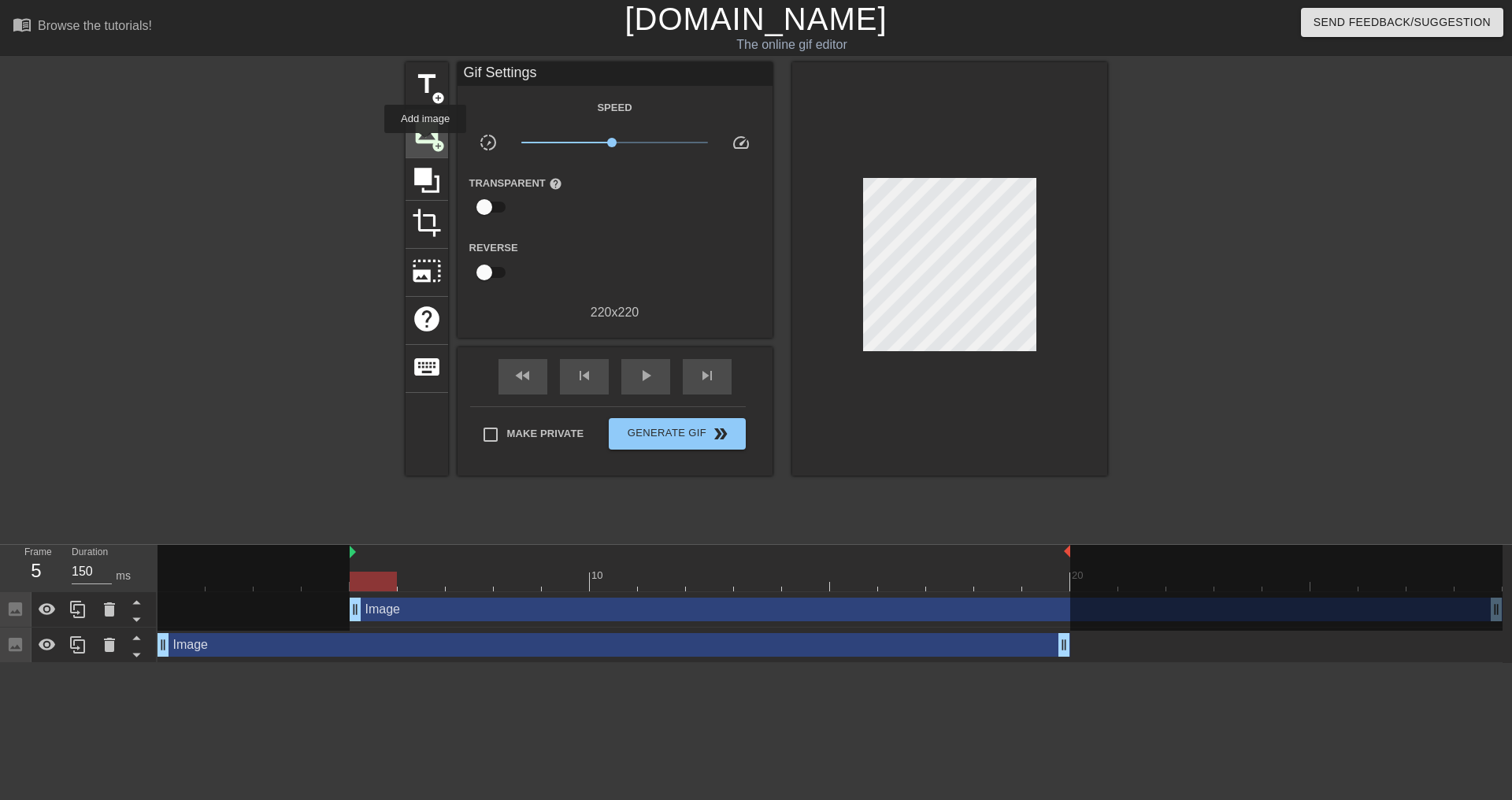
click at [425, 144] on span "image" at bounding box center [426, 132] width 30 height 30
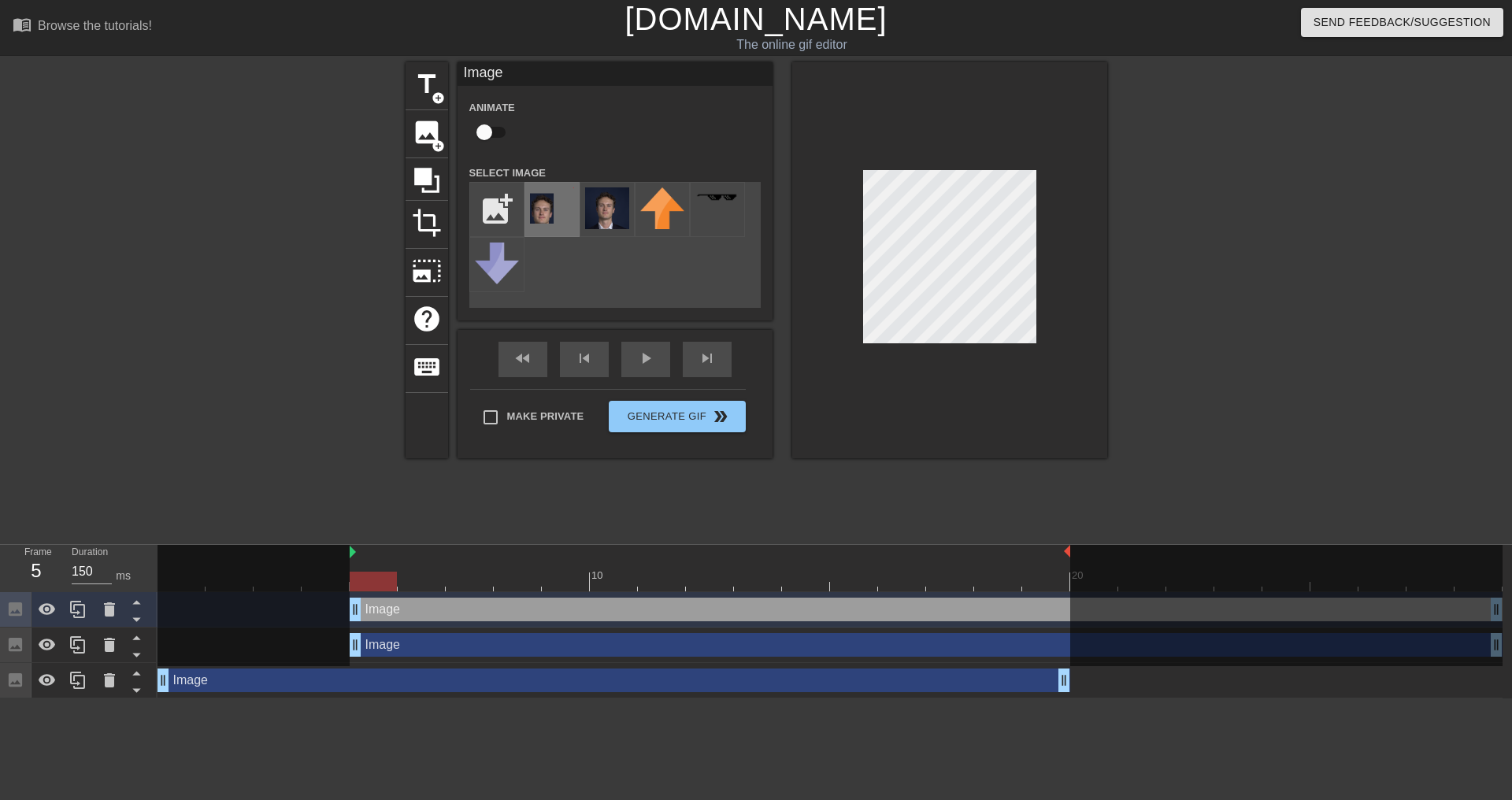
click at [533, 209] on img at bounding box center [552, 206] width 44 height 36
click at [299, 463] on div at bounding box center [268, 298] width 236 height 473
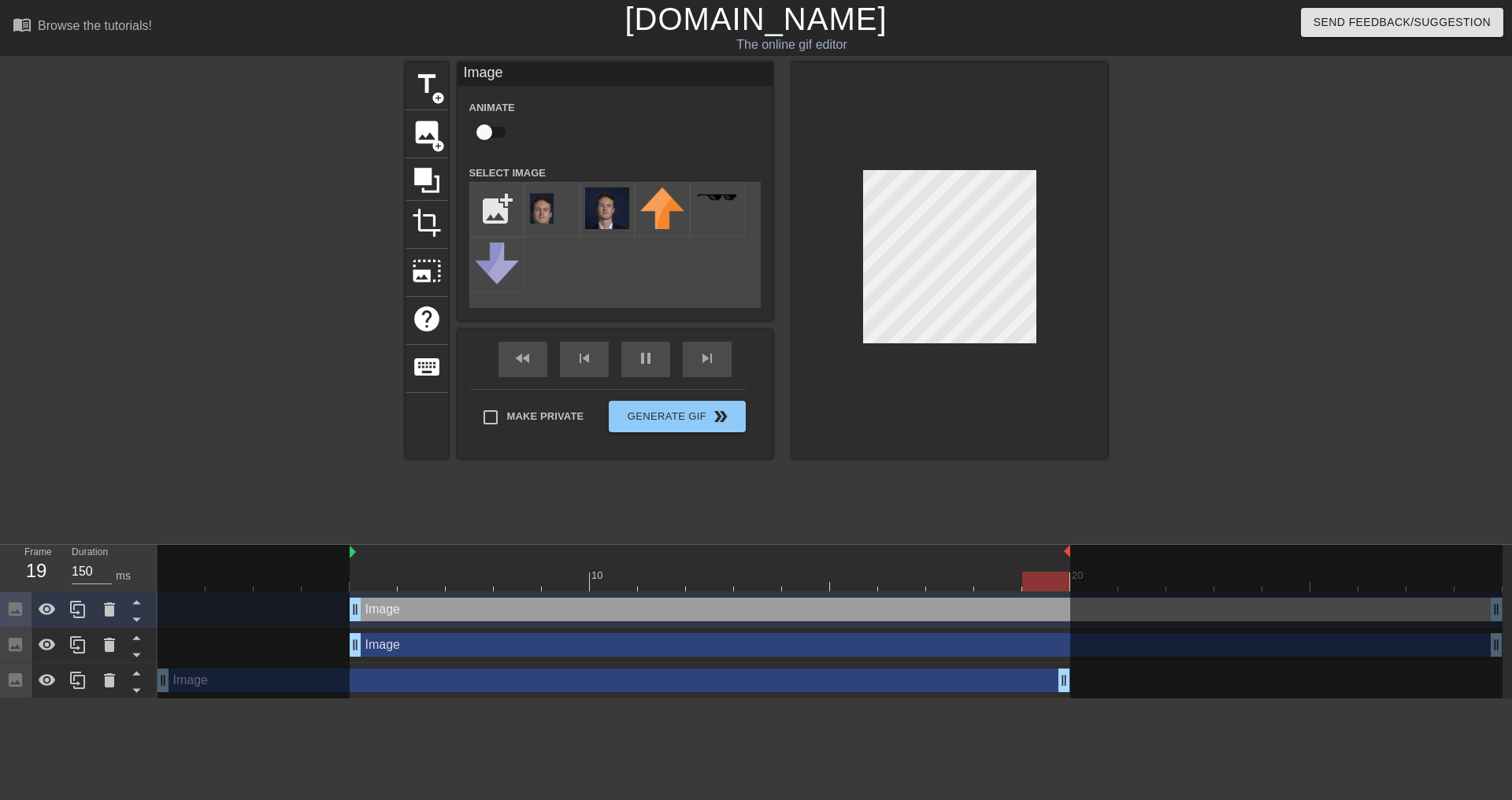
click at [978, 441] on div at bounding box center [949, 260] width 315 height 396
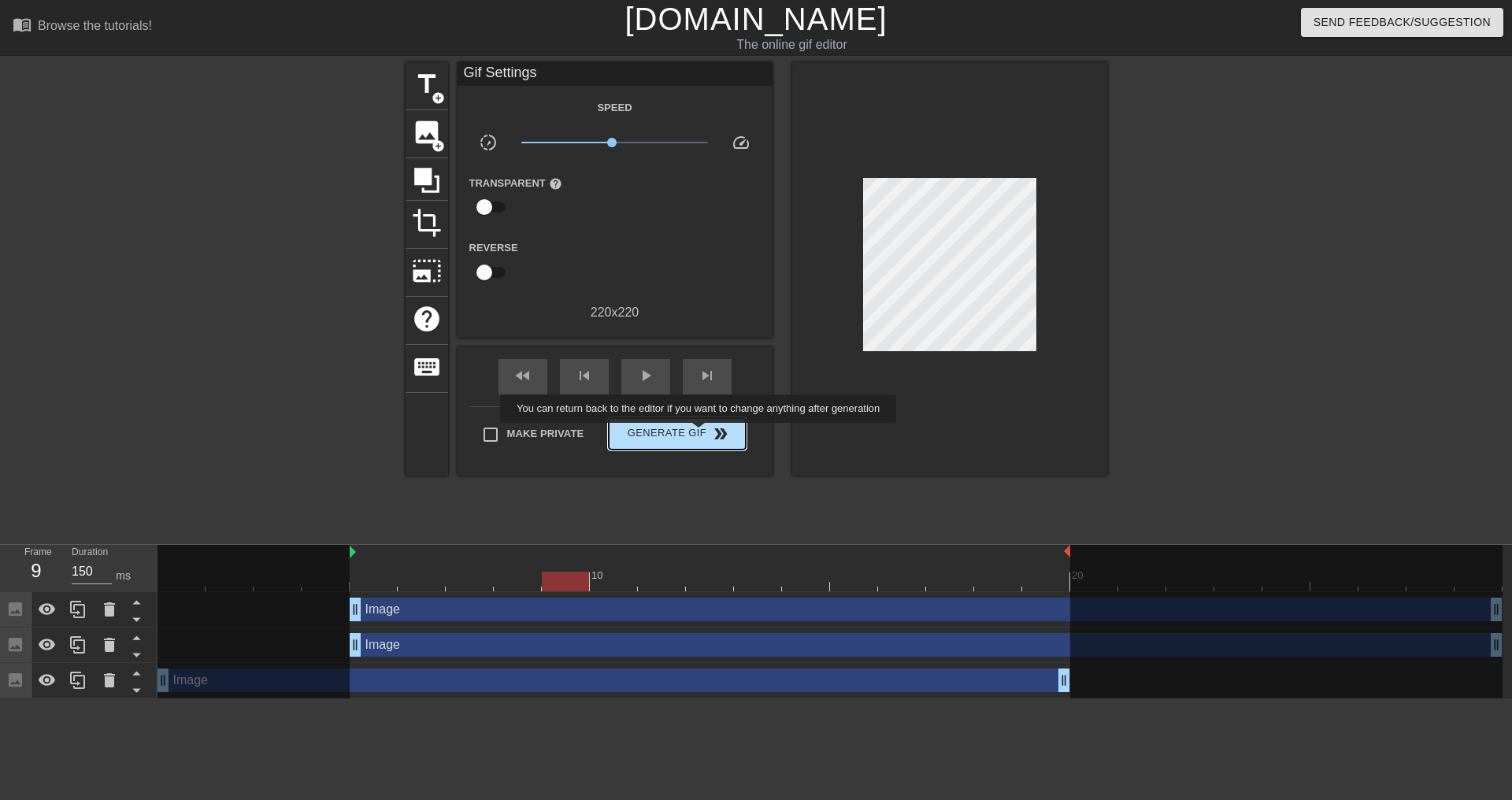
click at [700, 434] on span "Generate Gif double_arrow" at bounding box center [677, 433] width 124 height 19
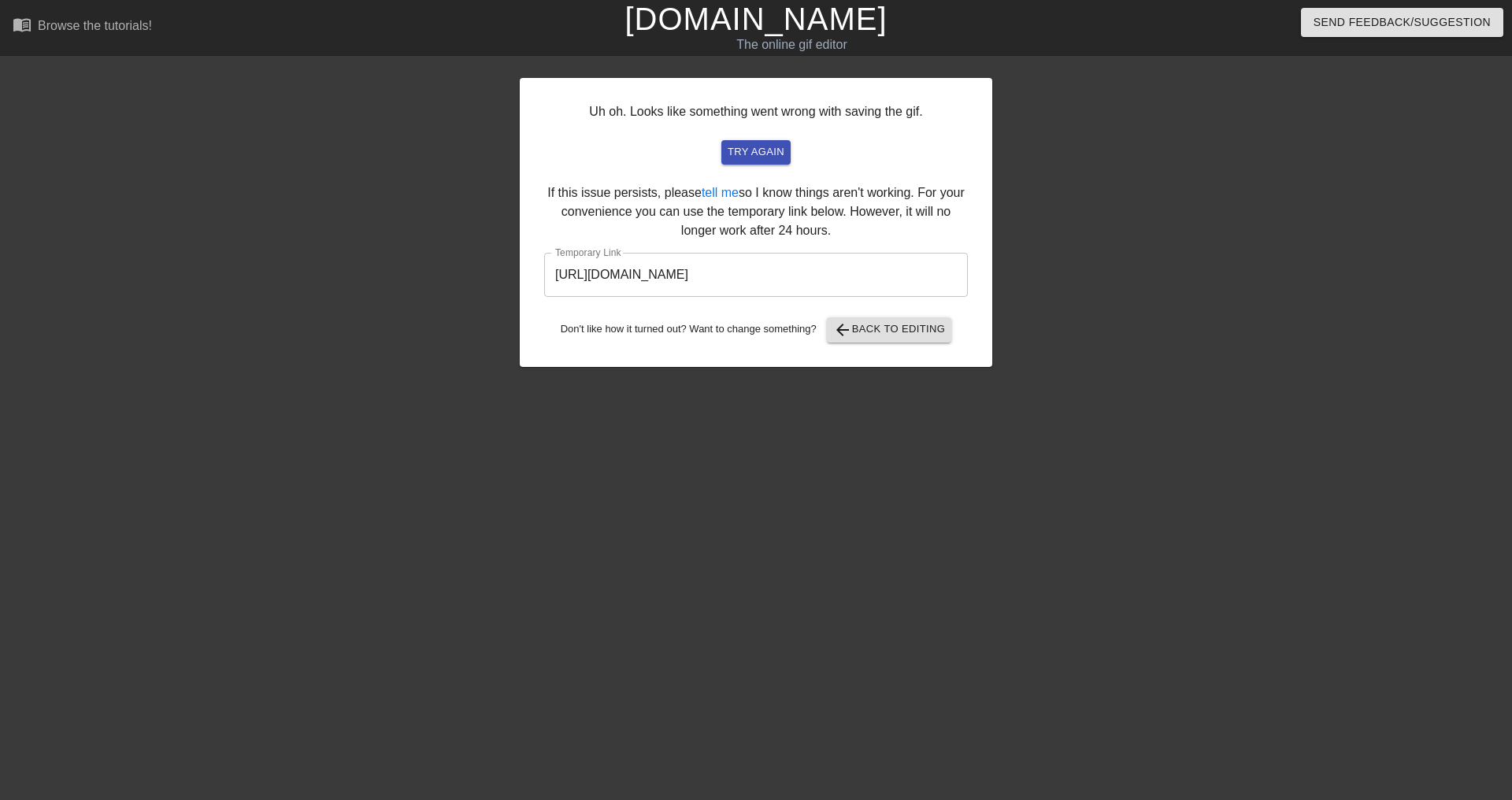
click at [840, 287] on input "[URL][DOMAIN_NAME]" at bounding box center [755, 274] width 423 height 44
click at [840, 286] on input "[URL][DOMAIN_NAME]" at bounding box center [755, 274] width 423 height 44
